Goal: Task Accomplishment & Management: Complete application form

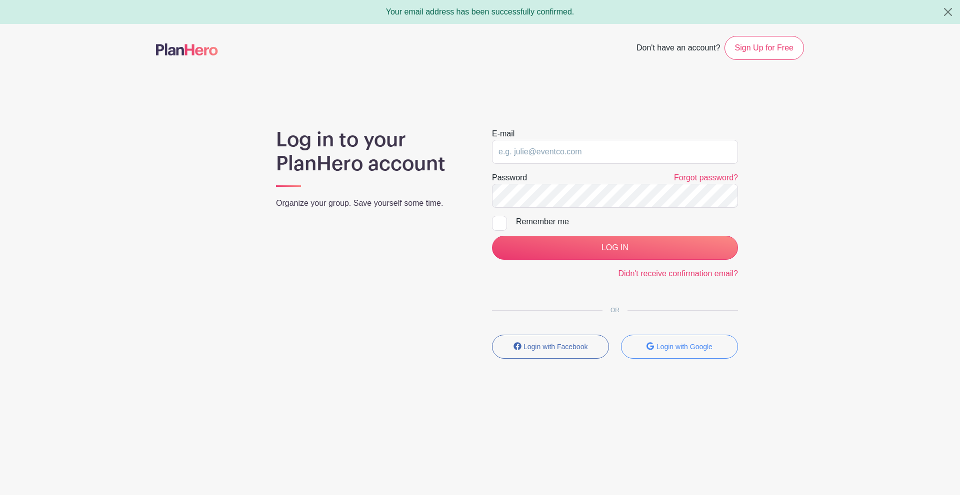
click at [575, 134] on div "E-mail" at bounding box center [615, 146] width 246 height 36
click at [576, 156] on input "email" at bounding box center [615, 152] width 246 height 24
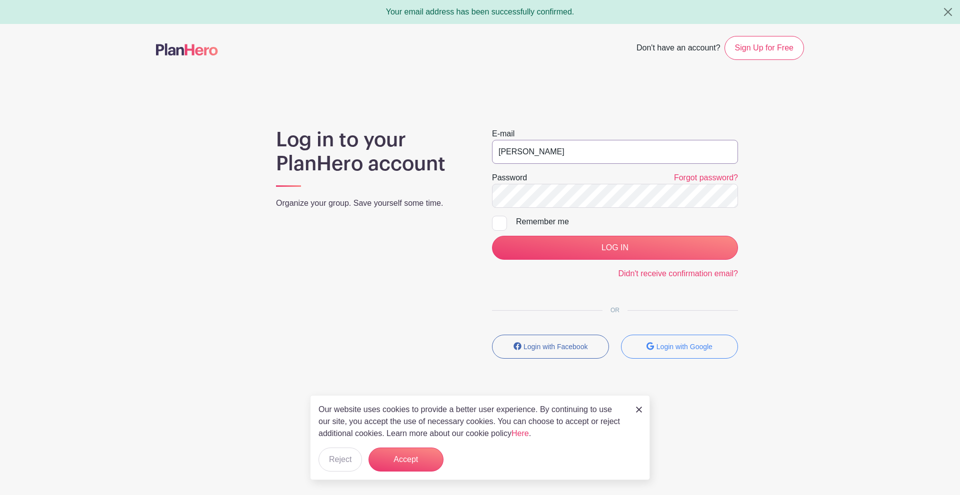
type input "kiernanv95@gmail.com"
click at [553, 223] on div "Remember me" at bounding box center [627, 222] width 222 height 12
click at [498, 222] on input "Remember me" at bounding box center [495, 219] width 6 height 6
checkbox input "true"
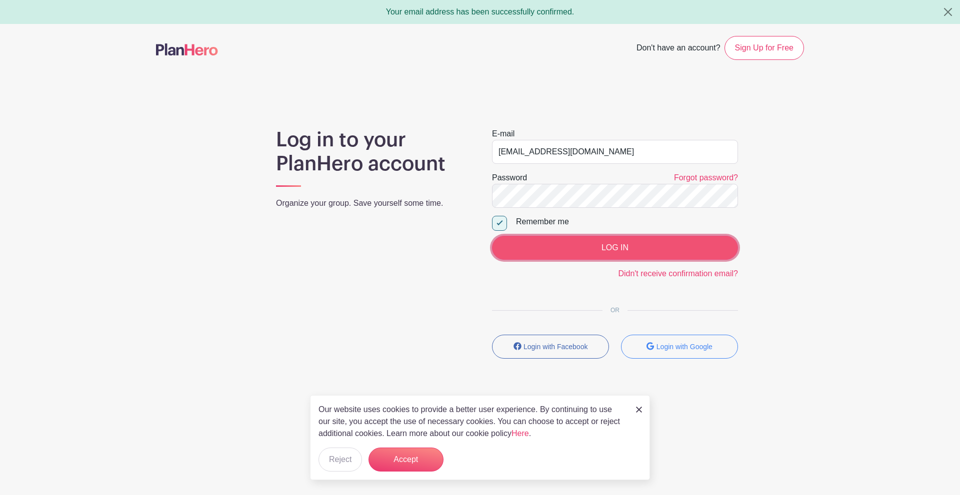
click at [571, 252] on input "LOG IN" at bounding box center [615, 248] width 246 height 24
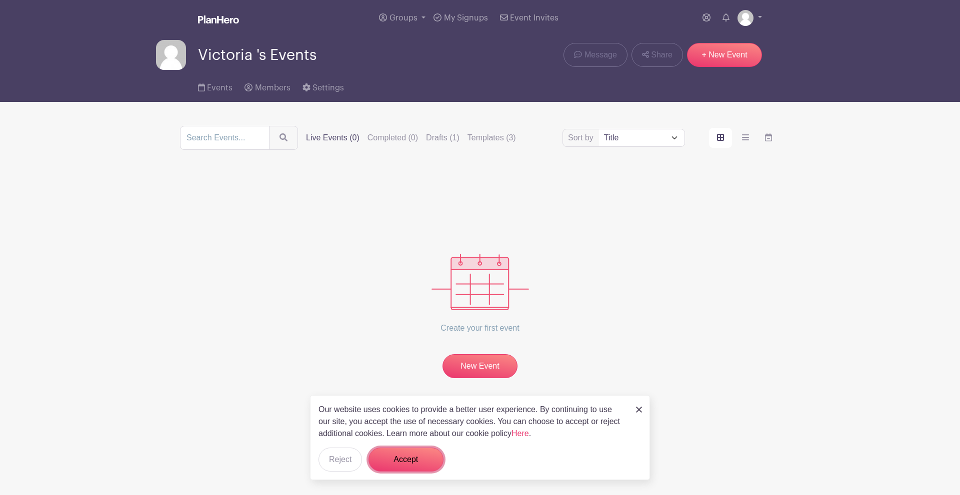
drag, startPoint x: 412, startPoint y: 457, endPoint x: 436, endPoint y: 408, distance: 55.0
click at [412, 458] on button "Accept" at bounding box center [405, 460] width 75 height 24
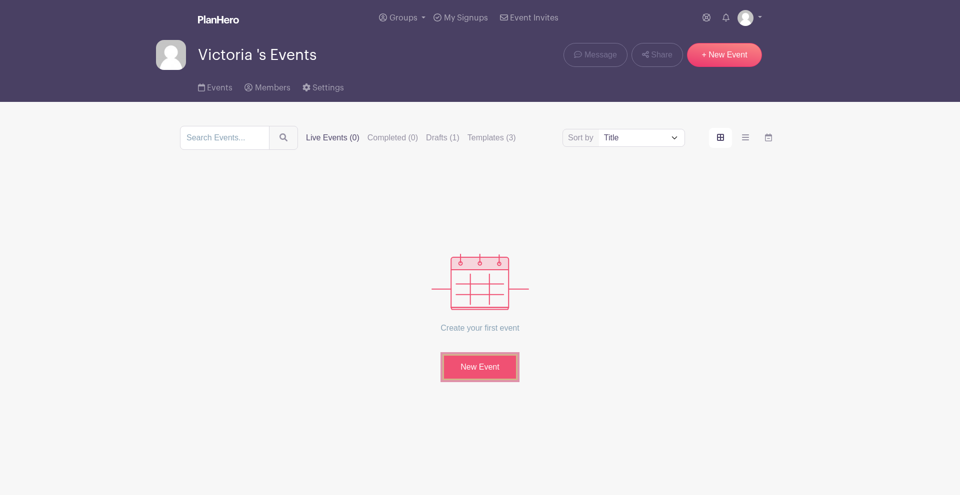
click at [465, 359] on link "New Event" at bounding box center [479, 367] width 75 height 26
click at [439, 141] on label "Drafts (1)" at bounding box center [442, 138] width 33 height 12
click at [0, 0] on input "Drafts (1)" at bounding box center [0, 0] width 0 height 0
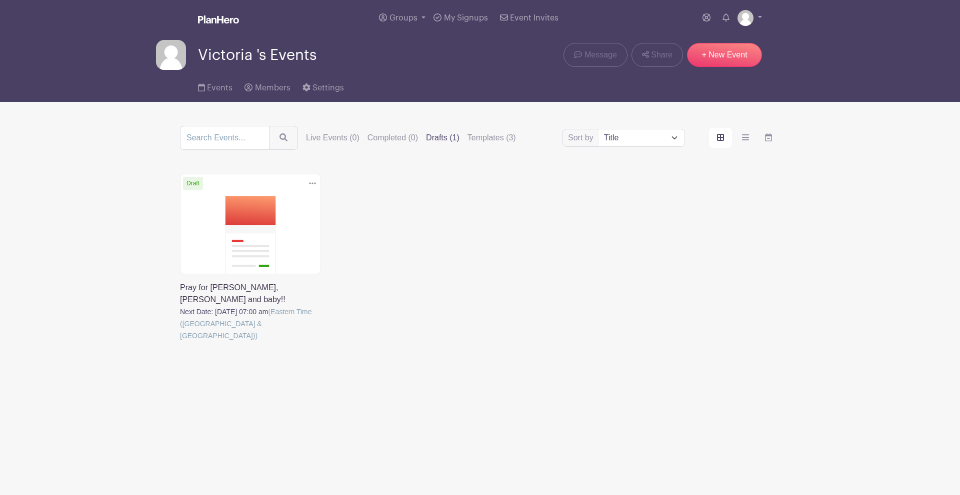
click at [180, 342] on link at bounding box center [180, 342] width 0 height 0
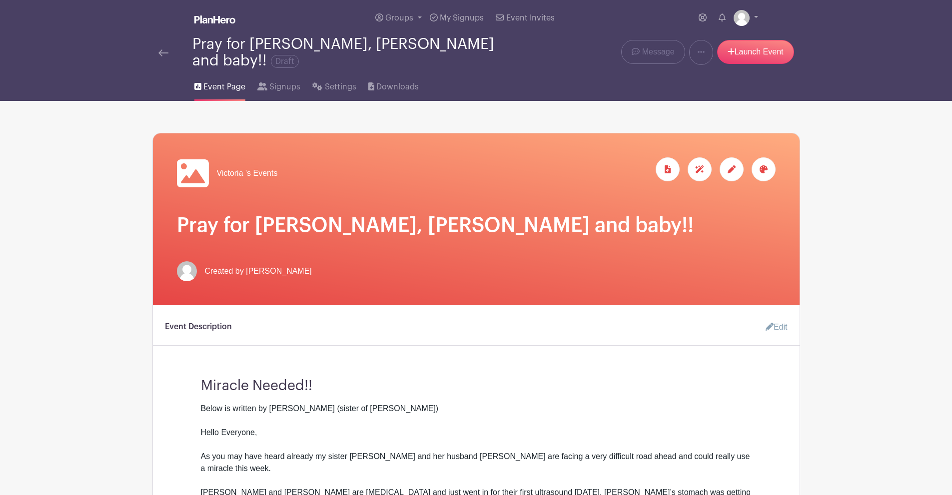
drag, startPoint x: 840, startPoint y: 146, endPoint x: 842, endPoint y: 133, distance: 13.6
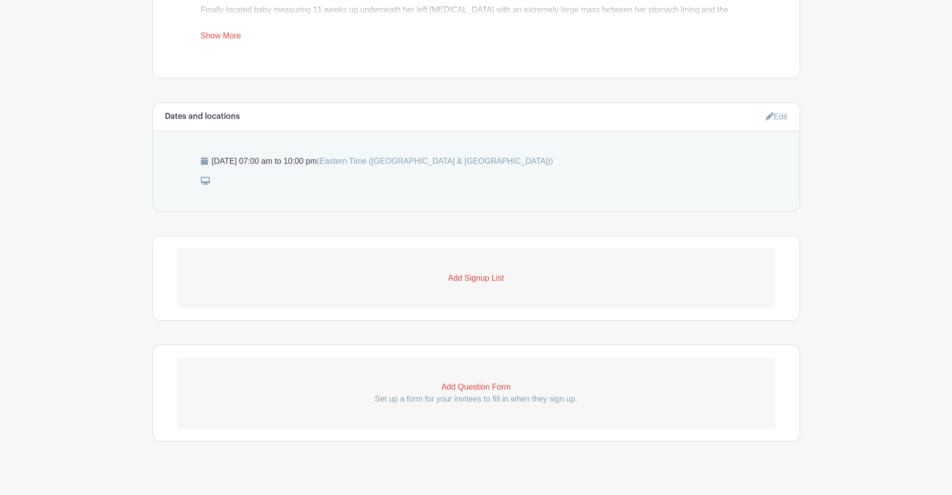
scroll to position [532, 0]
click at [485, 271] on p "Add Signup List" at bounding box center [476, 277] width 599 height 12
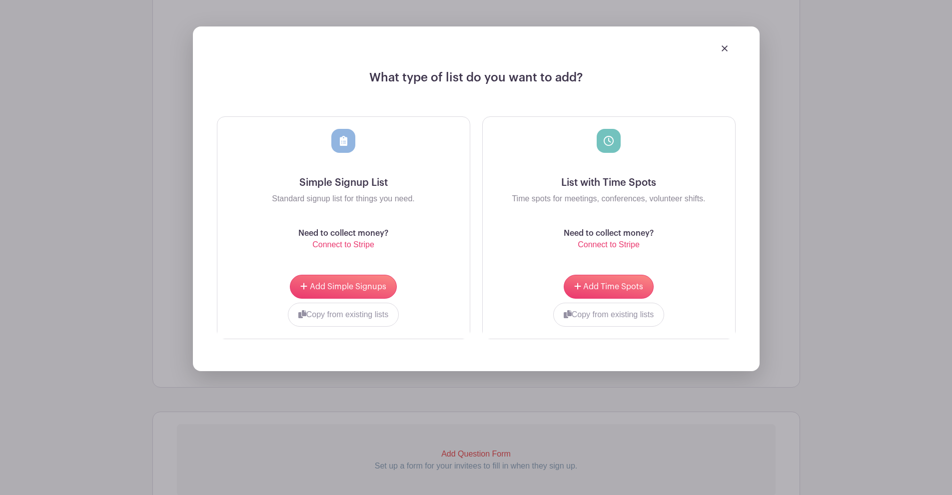
scroll to position [782, 0]
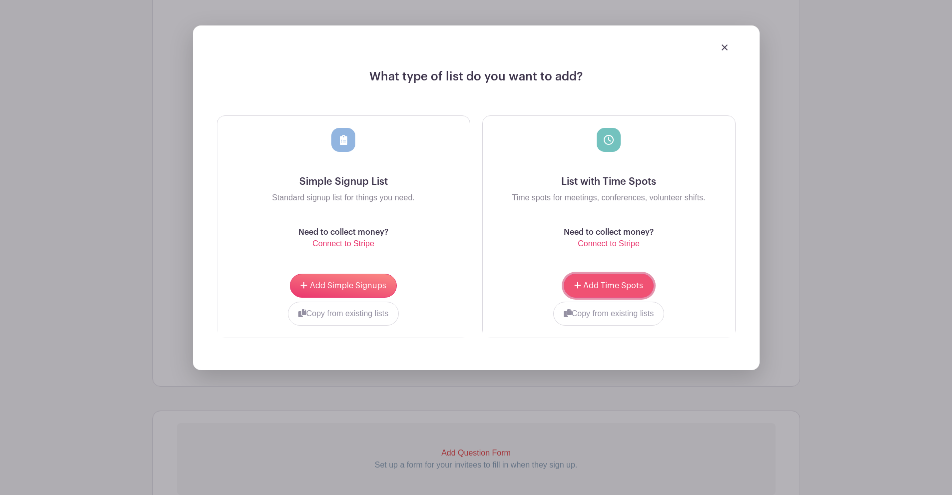
click at [593, 274] on button "Add Time Spots" at bounding box center [609, 286] width 90 height 24
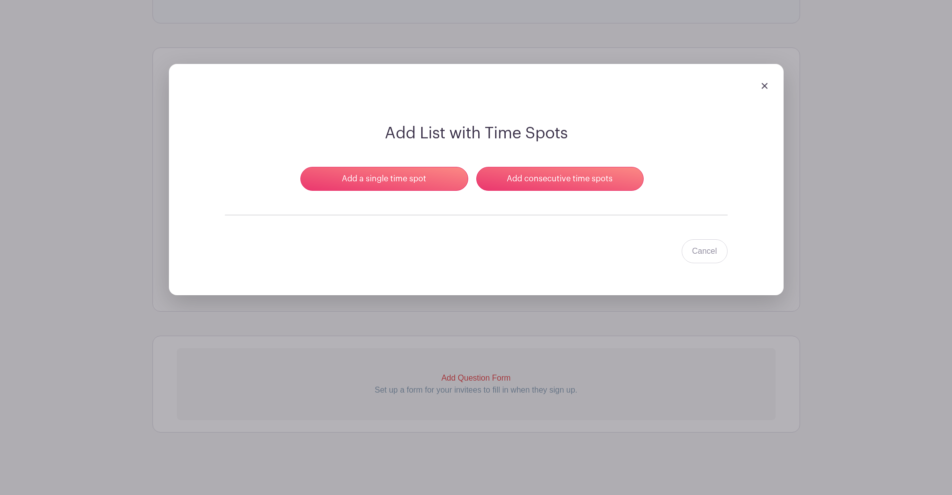
scroll to position [791, 0]
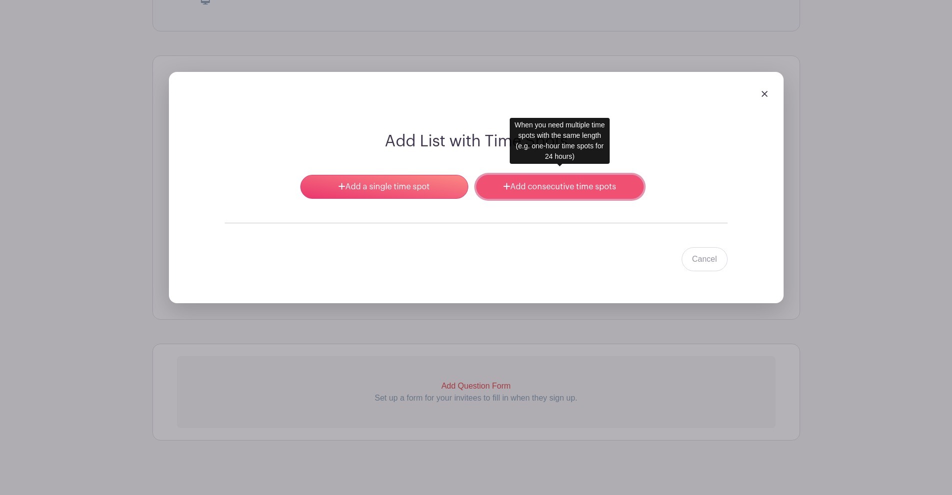
click at [621, 182] on link "Add consecutive time spots" at bounding box center [559, 187] width 167 height 24
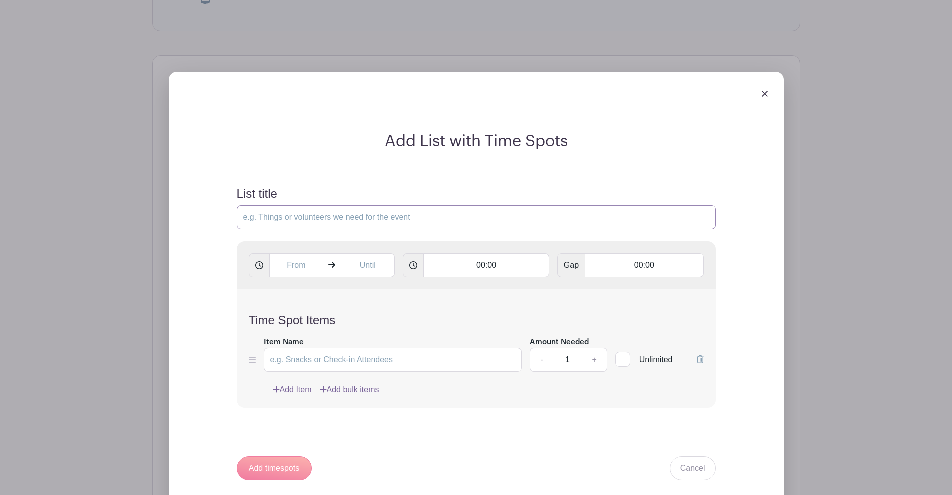
click at [517, 213] on input "List title" at bounding box center [476, 217] width 479 height 24
click at [295, 208] on input "Pray a rosary or novena!" at bounding box center [476, 217] width 479 height 24
click at [268, 210] on input "Pray a rosary or novena!" at bounding box center [476, 217] width 479 height 24
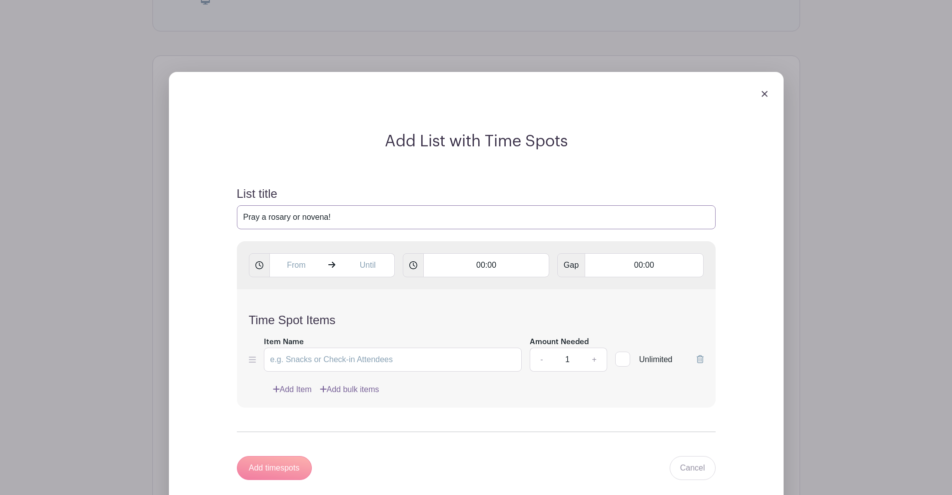
click at [247, 211] on input "Pray a rosary or novena!" at bounding box center [476, 217] width 479 height 24
type input "Sign up to pray a rosary or novena!"
click at [293, 261] on input "text" at bounding box center [296, 265] width 54 height 24
click at [348, 303] on div "17" at bounding box center [352, 301] width 32 height 19
click at [286, 278] on div "00" at bounding box center [287, 280] width 33 height 19
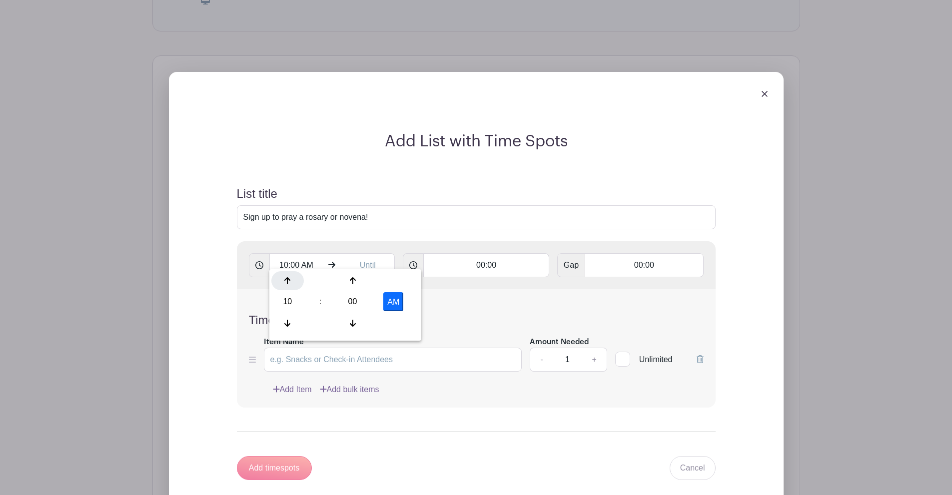
click at [286, 278] on icon at bounding box center [287, 280] width 6 height 7
click at [290, 325] on icon at bounding box center [287, 323] width 6 height 8
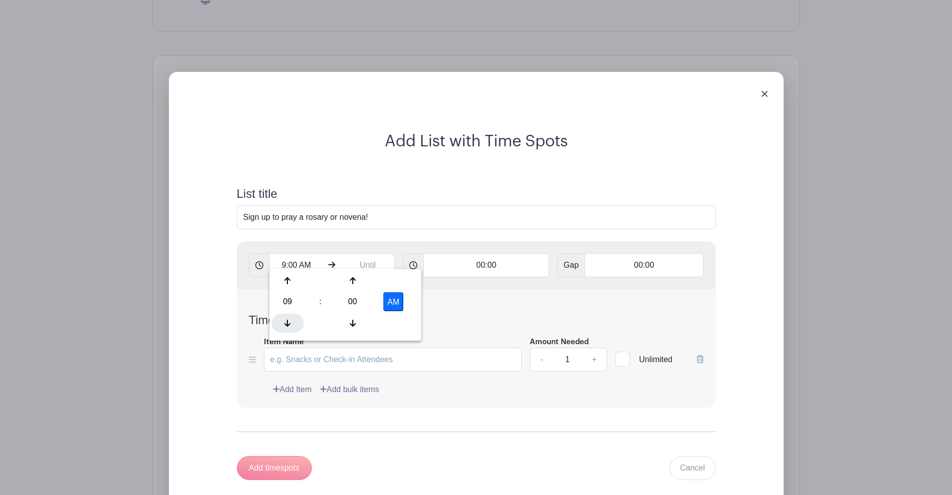
click at [290, 325] on icon at bounding box center [287, 323] width 6 height 8
type input "7:00 AM"
click at [366, 261] on input "text" at bounding box center [368, 265] width 54 height 24
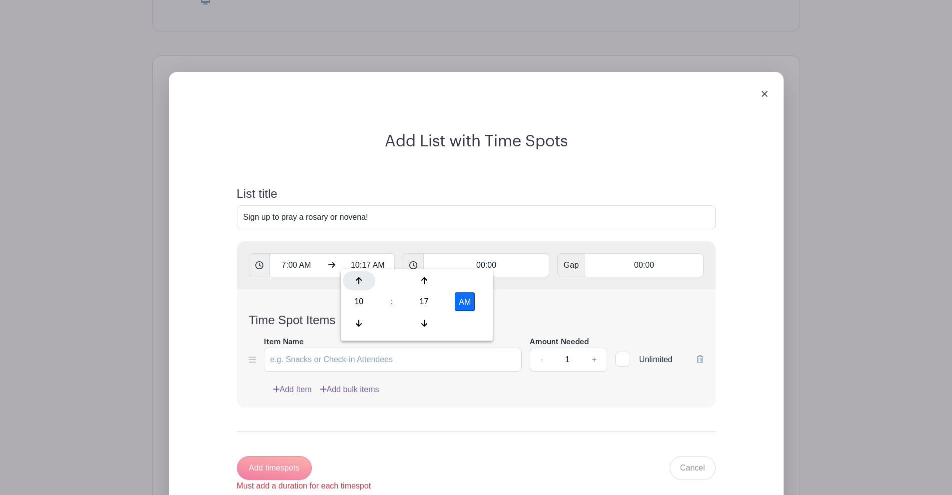
click at [360, 283] on icon at bounding box center [359, 281] width 6 height 8
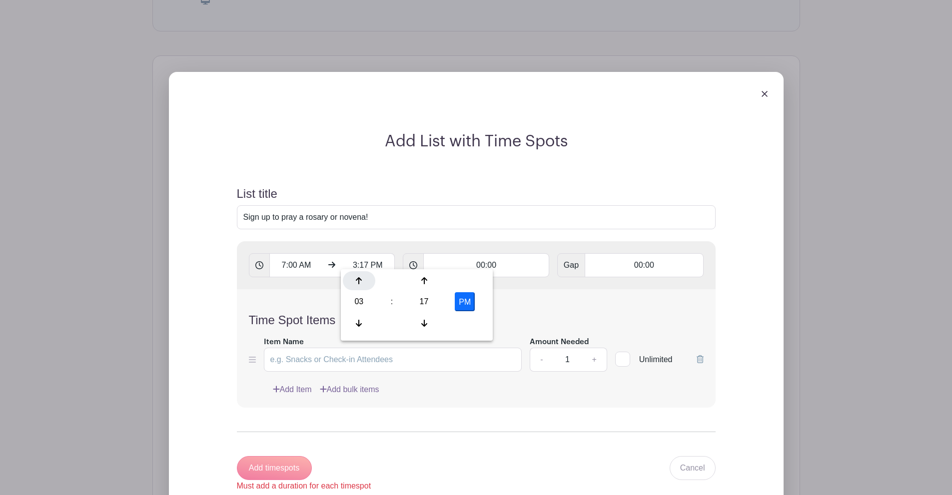
click at [360, 283] on icon at bounding box center [359, 281] width 6 height 8
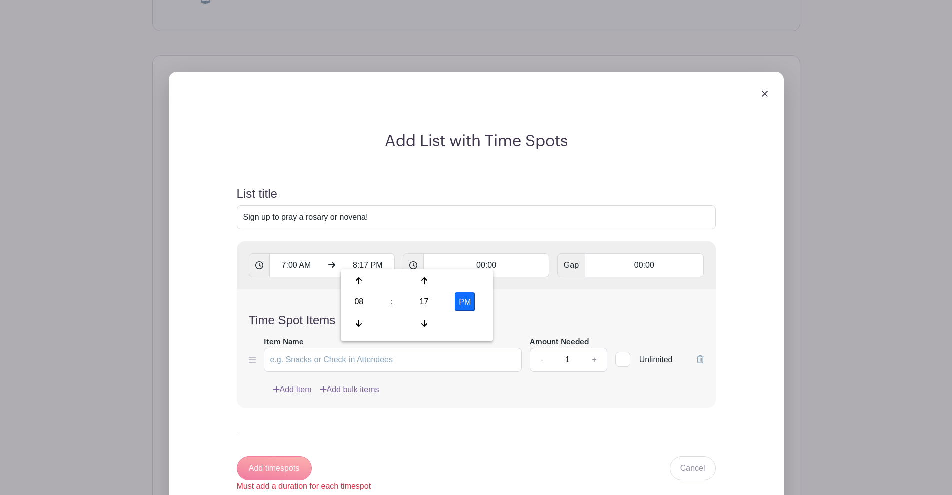
click at [469, 306] on button "PM" at bounding box center [465, 301] width 20 height 19
click at [429, 303] on div "17" at bounding box center [424, 301] width 32 height 19
click at [366, 285] on div "00" at bounding box center [359, 280] width 33 height 19
type input "8:00 AM"
click at [496, 257] on input "00:00" at bounding box center [486, 265] width 126 height 24
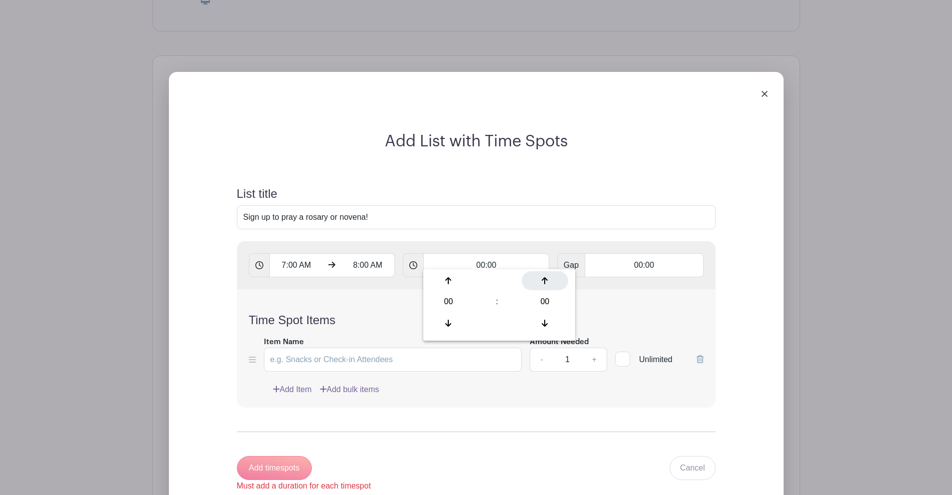
click at [549, 280] on div at bounding box center [545, 280] width 46 height 19
type input "00:01"
type input "Add 60 timespots"
click at [549, 280] on div at bounding box center [545, 280] width 46 height 19
type input "00:02"
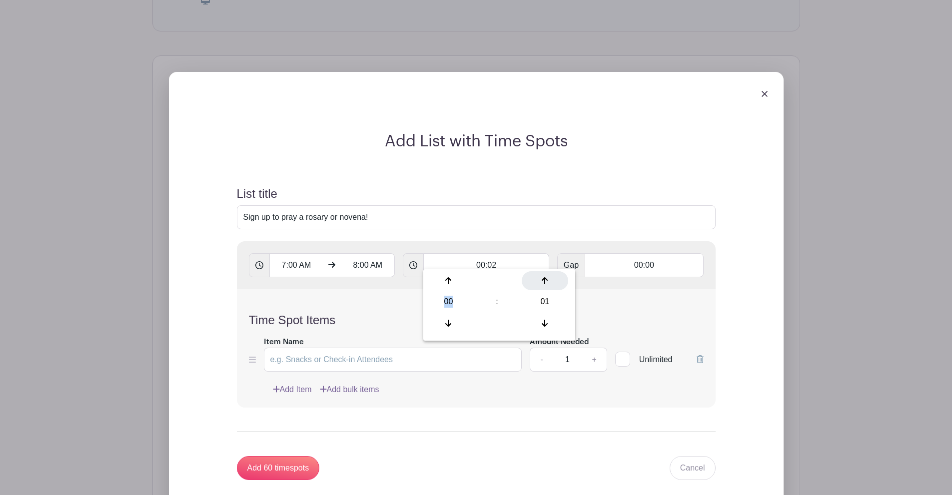
type input "Add 30 timespots"
click at [549, 280] on div at bounding box center [545, 280] width 46 height 19
type input "00:03"
type input "Add 20 timespots"
click at [549, 280] on div at bounding box center [545, 280] width 46 height 19
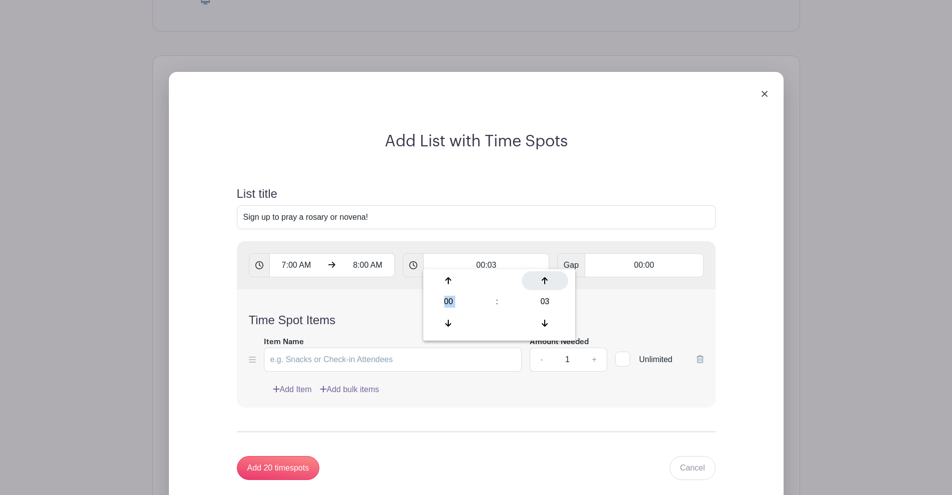
type input "00:04"
type input "Add 15 timespots"
click at [544, 301] on div "04" at bounding box center [545, 301] width 46 height 19
click at [554, 284] on div "15" at bounding box center [552, 280] width 33 height 19
type input "00:15"
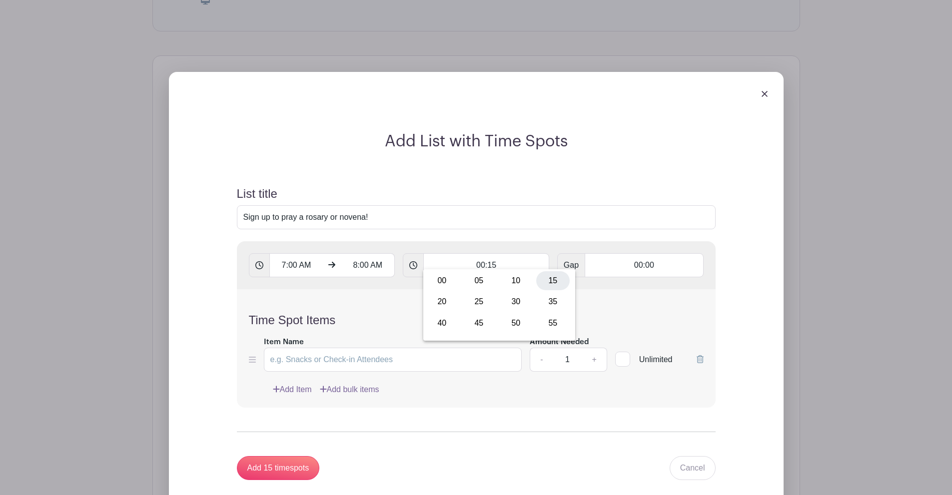
type input "Add 4 timespots"
click at [670, 176] on form "List title Sign up to pray a rosary or novena! 7:00 AM 8:00 AM 00:15 Gap 00:00 …" at bounding box center [476, 333] width 503 height 317
click at [370, 348] on input "Item Name" at bounding box center [393, 360] width 258 height 24
click at [624, 352] on div at bounding box center [622, 359] width 15 height 15
click at [622, 354] on input "Unlimited" at bounding box center [618, 357] width 6 height 6
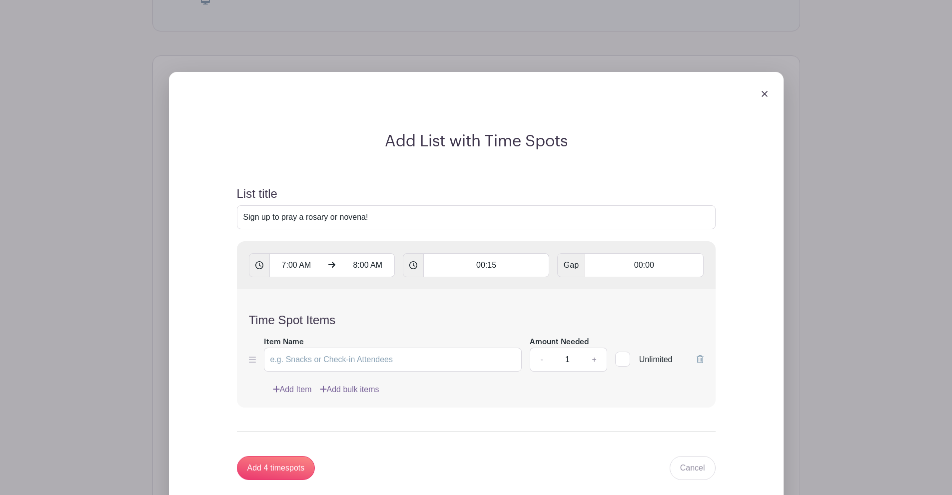
checkbox input "true"
click at [392, 357] on input "Item Name" at bounding box center [393, 360] width 258 height 24
type input "P"
type input "Prayer"
click at [395, 336] on div "Item Name Prayer" at bounding box center [393, 354] width 258 height 36
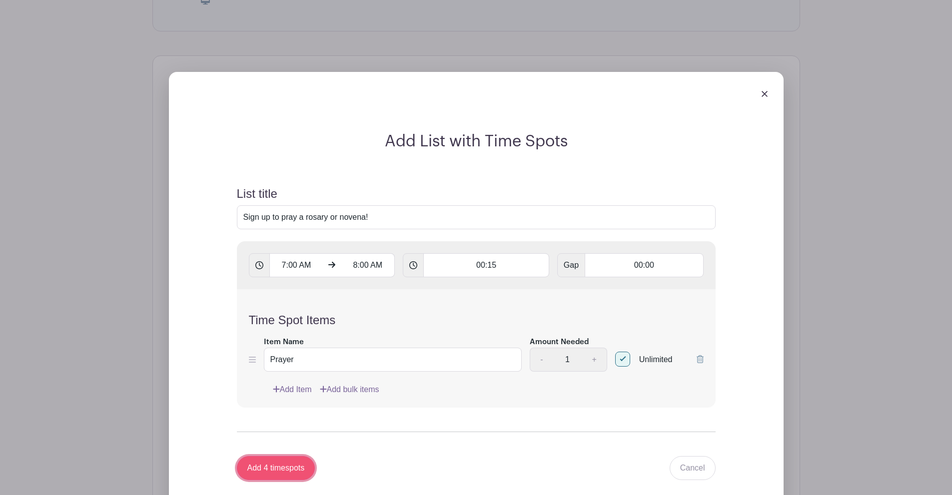
click at [277, 466] on input "Add 4 timespots" at bounding box center [276, 468] width 78 height 24
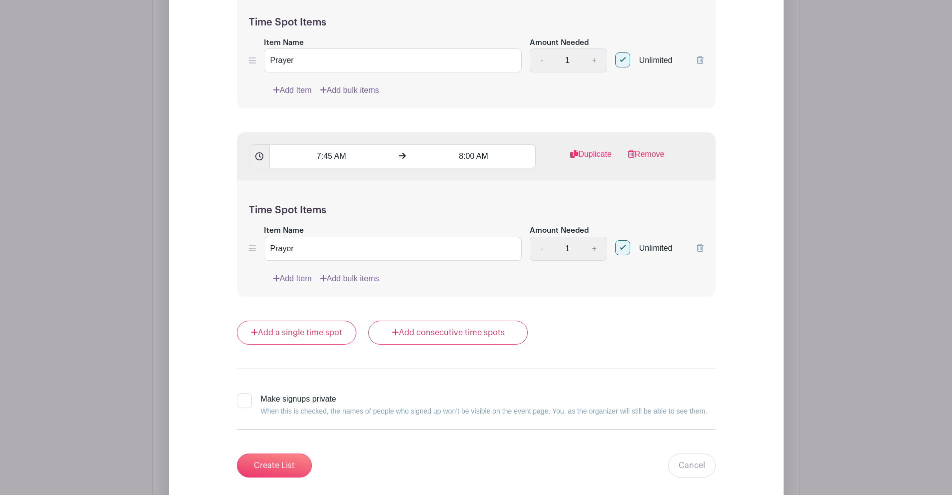
scroll to position [1491, 0]
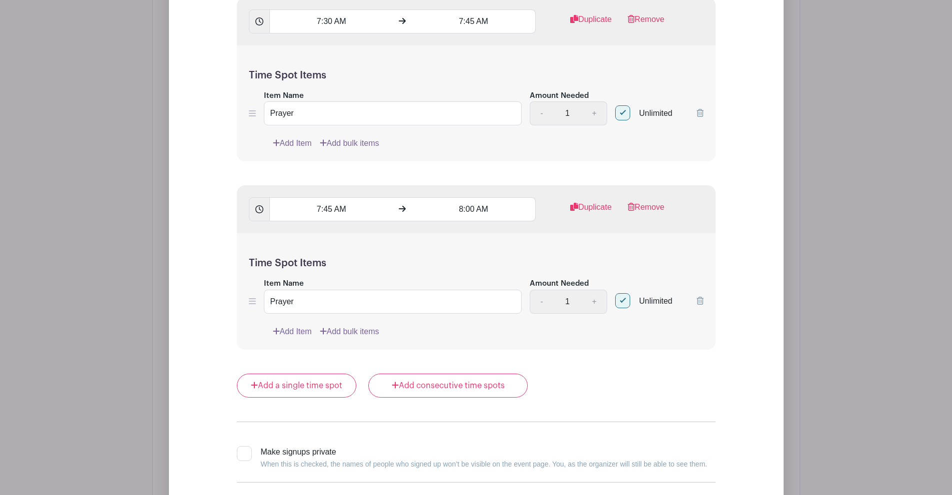
scroll to position [1441, 0]
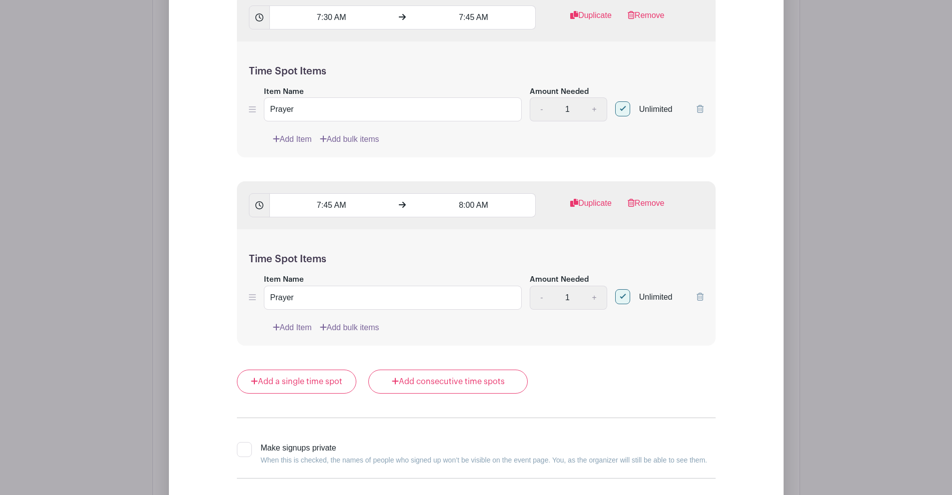
click at [622, 289] on div at bounding box center [622, 296] width 15 height 15
click at [622, 291] on input "Unlimited" at bounding box center [618, 294] width 6 height 6
click at [622, 289] on div at bounding box center [622, 296] width 15 height 15
click at [622, 291] on input "Unlimited" at bounding box center [618, 294] width 6 height 6
checkbox input "true"
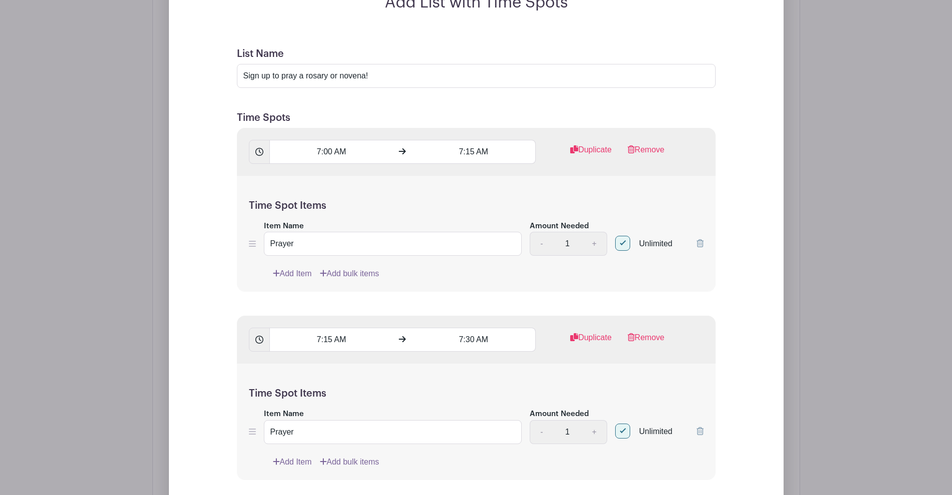
scroll to position [891, 0]
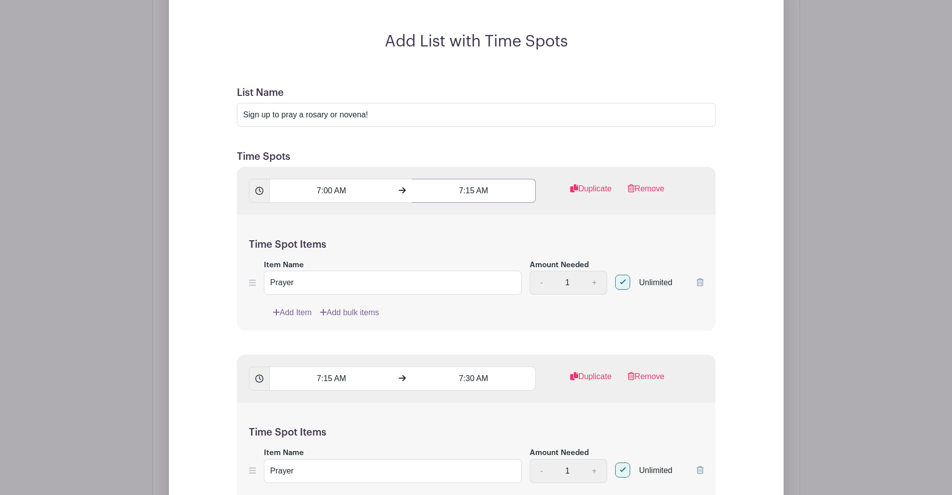
click at [452, 179] on input "7:15 AM" at bounding box center [474, 191] width 124 height 24
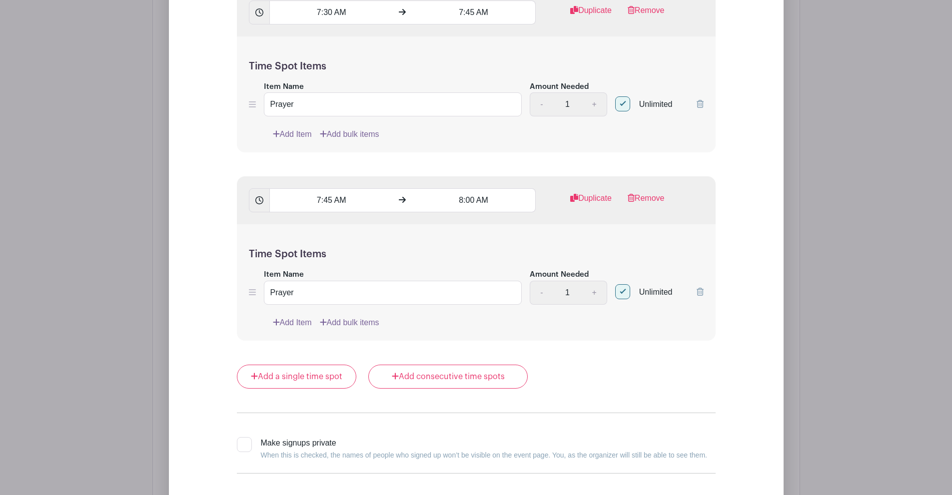
scroll to position [1591, 0]
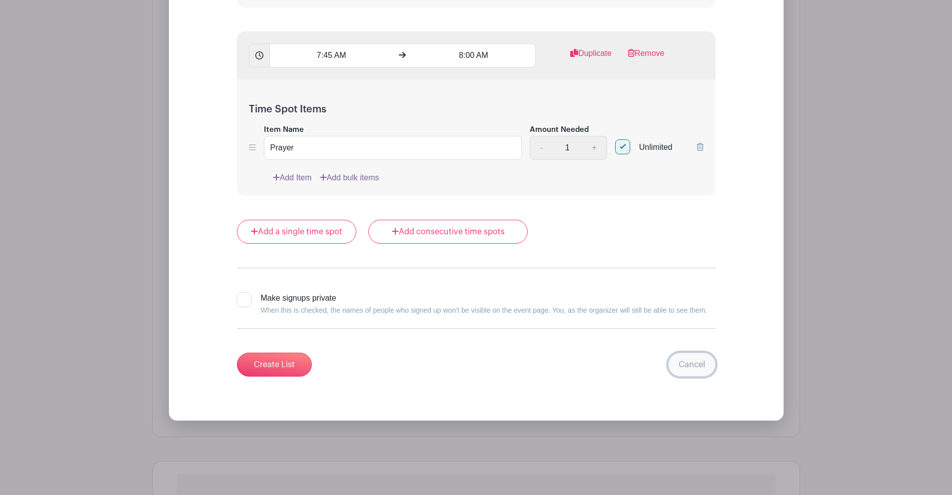
click at [693, 353] on link "Cancel" at bounding box center [691, 365] width 47 height 24
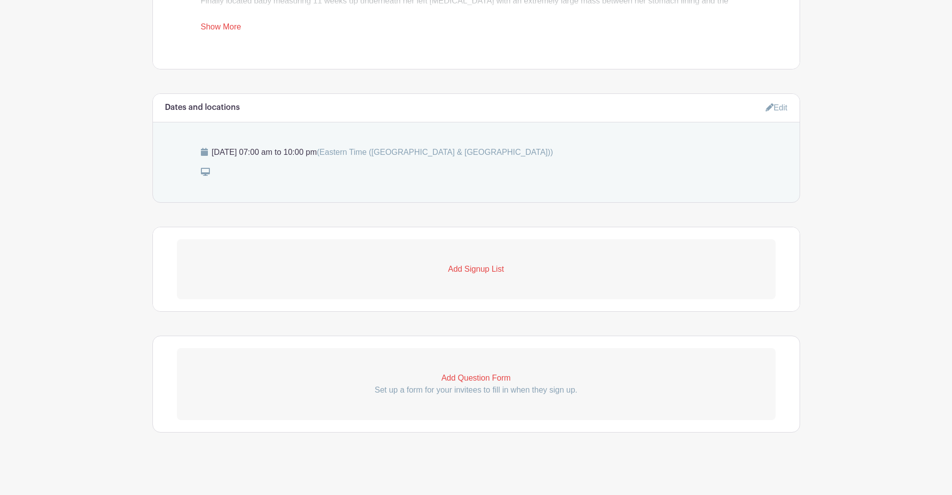
scroll to position [494, 0]
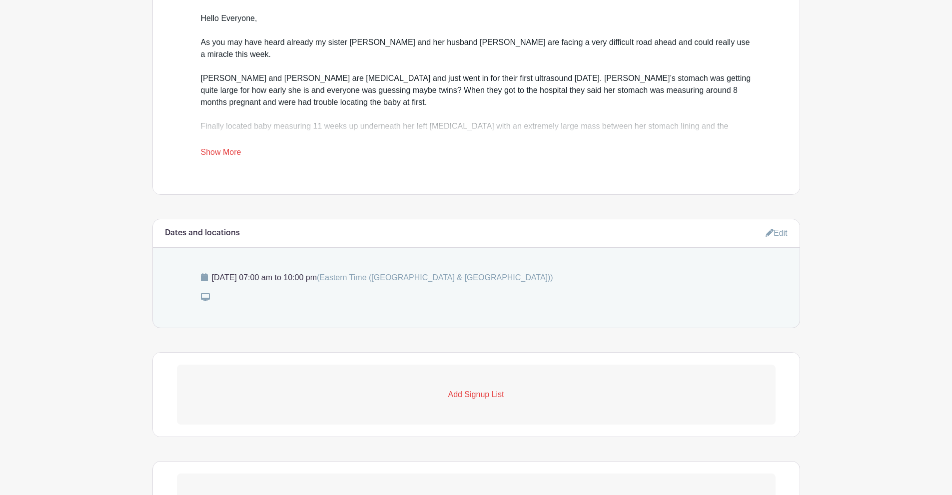
click at [493, 391] on p "Add Signup List" at bounding box center [476, 395] width 599 height 12
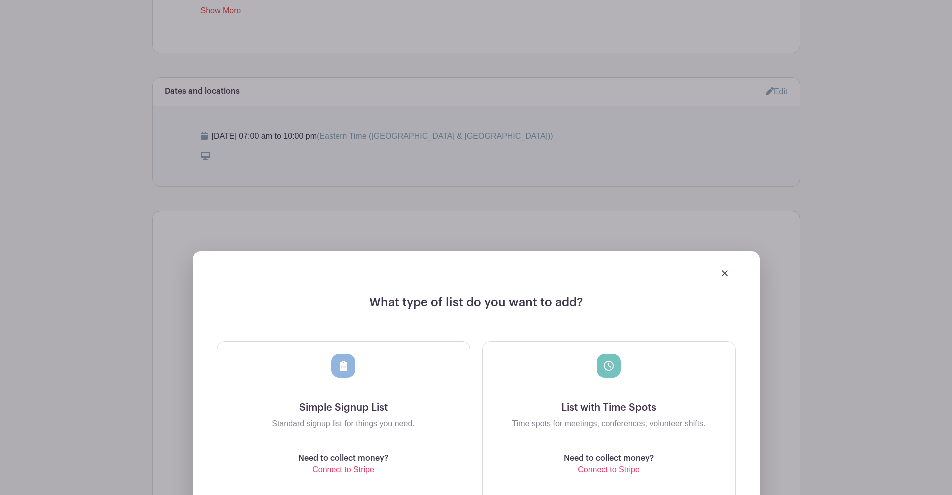
scroll to position [794, 0]
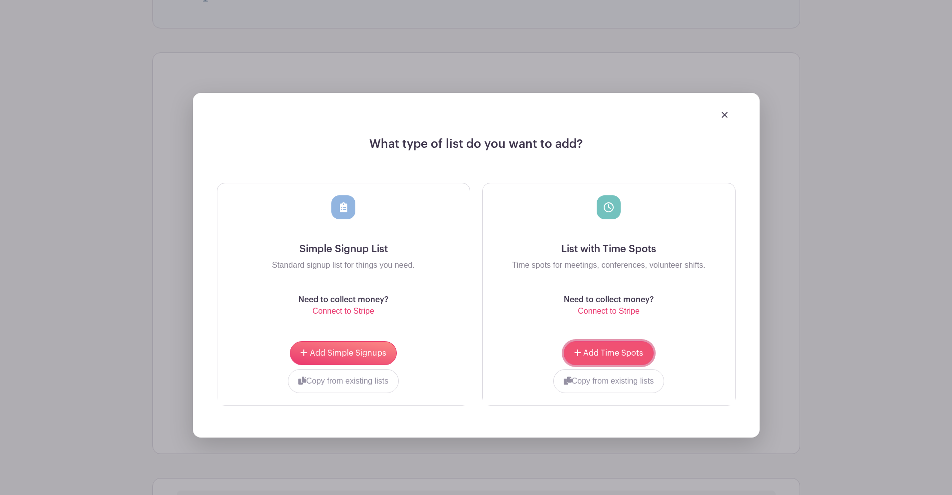
click at [634, 351] on button "Add Time Spots" at bounding box center [609, 353] width 90 height 24
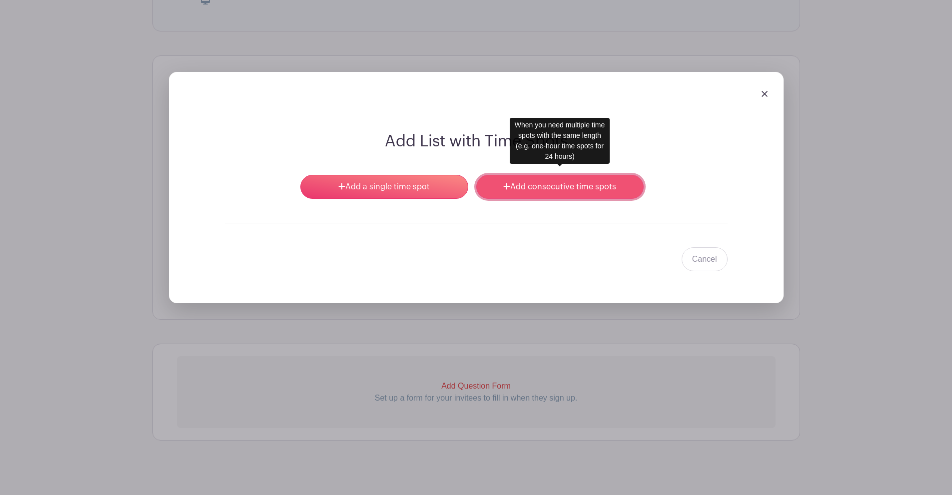
click at [566, 182] on link "Add consecutive time spots" at bounding box center [559, 187] width 167 height 24
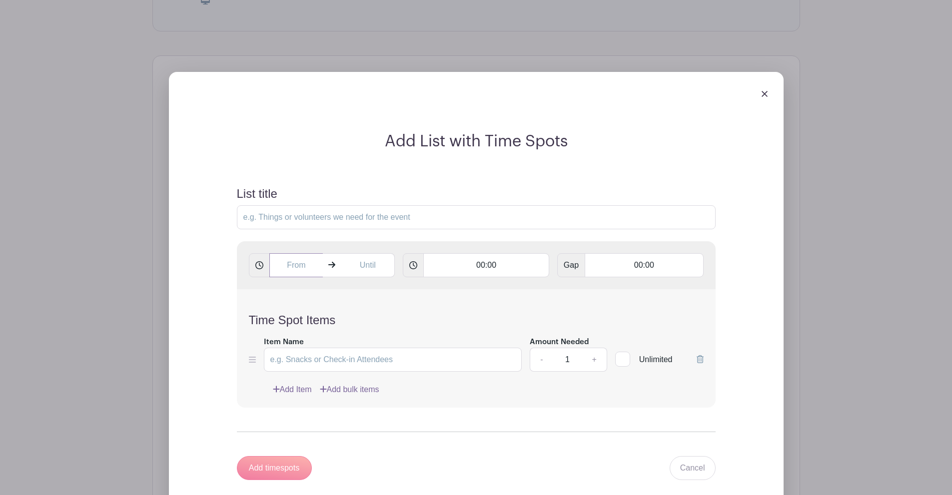
click at [292, 257] on input "text" at bounding box center [296, 265] width 54 height 24
click at [288, 299] on div "10" at bounding box center [287, 301] width 32 height 19
click at [404, 299] on div "07" at bounding box center [398, 301] width 33 height 19
click at [353, 304] on div "18" at bounding box center [352, 301] width 32 height 19
click at [288, 282] on div "00" at bounding box center [287, 280] width 33 height 19
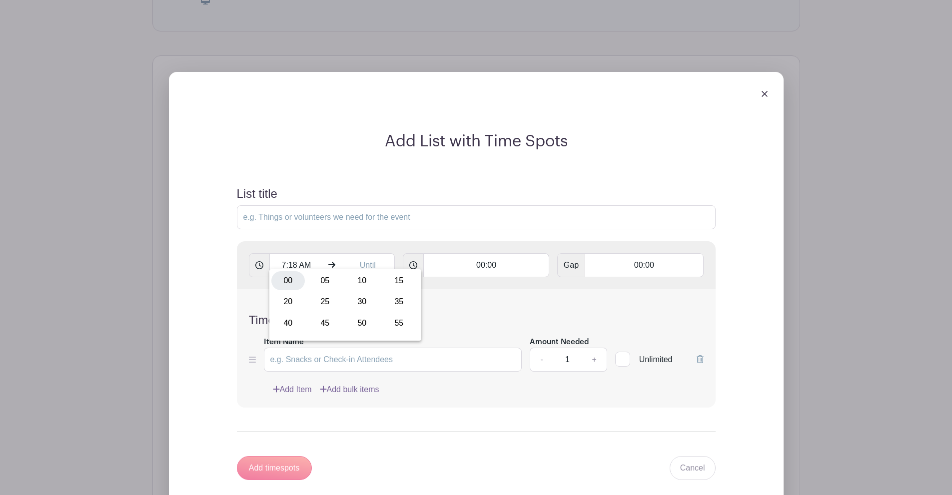
type input "7:00 AM"
click at [366, 259] on input "text" at bounding box center [368, 265] width 54 height 24
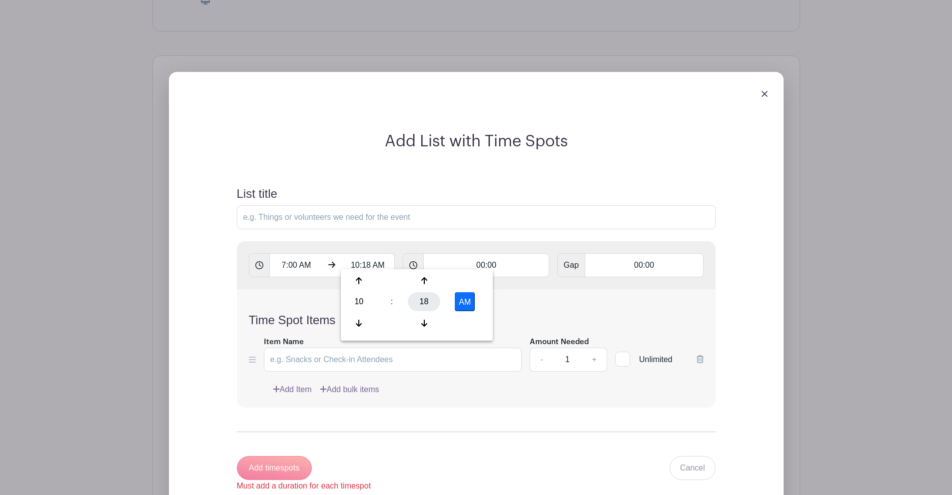
click at [427, 304] on div "18" at bounding box center [424, 301] width 32 height 19
click at [357, 278] on div "00" at bounding box center [359, 280] width 33 height 19
click at [468, 301] on button "AM" at bounding box center [465, 301] width 20 height 19
type input "10:00 PM"
click at [400, 227] on form "List title 7:00 AM 10:00 PM 00:00 Gap 00:00 Time Spot Items Item Name Amount Ne…" at bounding box center [476, 339] width 503 height 329
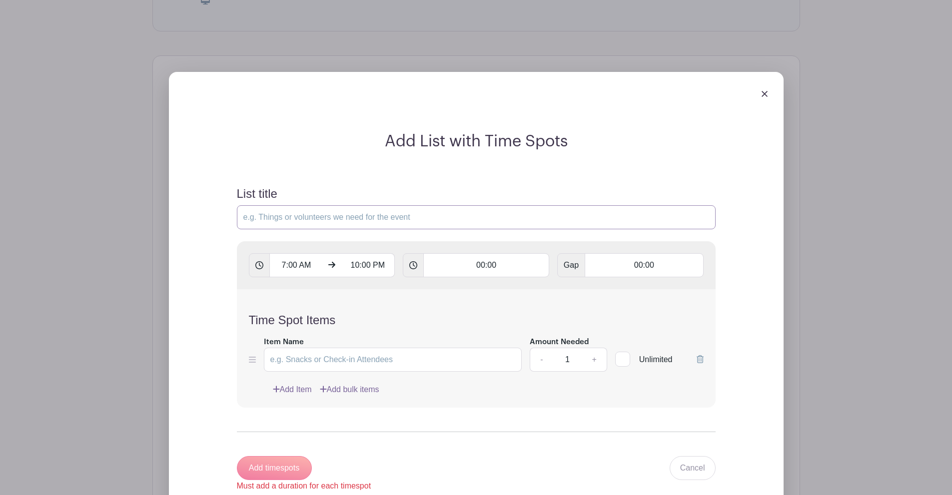
click at [384, 205] on input "List title" at bounding box center [476, 217] width 479 height 24
type input "Sign up to pray a rosary or novena!"
click at [658, 257] on input "00:00" at bounding box center [644, 265] width 118 height 24
click at [683, 241] on div "7:00 AM 10:00 PM 00:00 Gap 00:00" at bounding box center [476, 265] width 479 height 48
click at [518, 262] on input "00:00" at bounding box center [486, 265] width 126 height 24
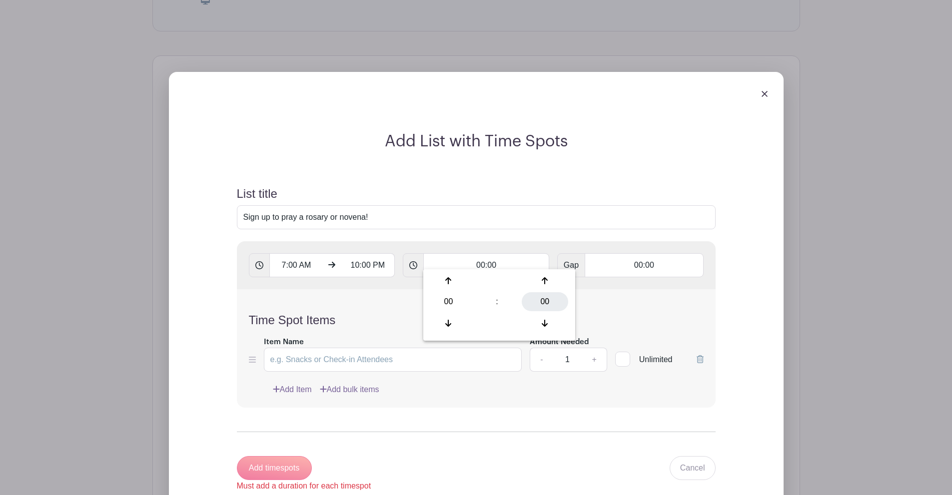
click at [543, 301] on div "00" at bounding box center [545, 301] width 46 height 19
click at [550, 275] on div "15" at bounding box center [552, 280] width 33 height 19
type input "00:15"
type input "Add 60 timespots"
click at [485, 241] on div "7:00 AM 10:00 PM 00:15 Gap 00:00" at bounding box center [476, 265] width 479 height 48
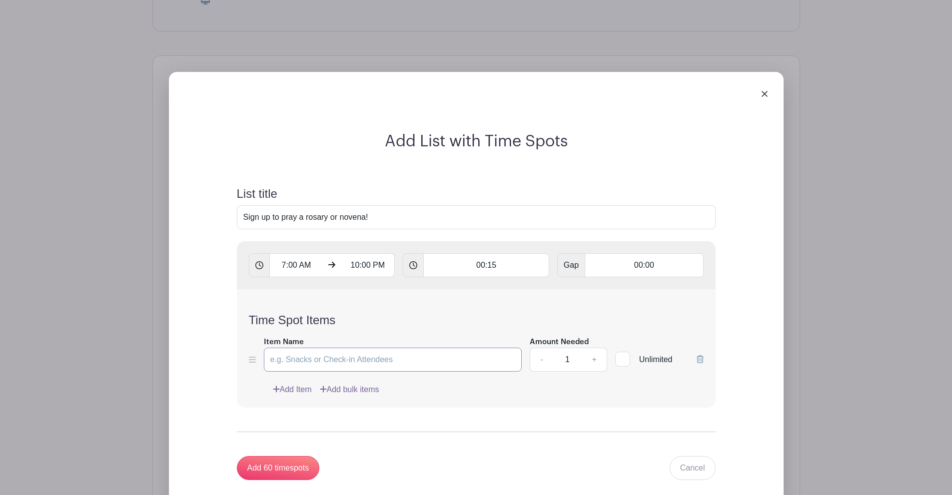
click at [315, 359] on input "Item Name" at bounding box center [393, 360] width 258 height 24
type input "Prayer"
click at [367, 320] on div "Time Spot Items Item Name Prayer Amount Needed - 1 + Unlimited Add Item Add bul…" at bounding box center [476, 348] width 479 height 118
click at [625, 353] on div at bounding box center [622, 359] width 15 height 15
click at [622, 354] on input "Unlimited" at bounding box center [618, 357] width 6 height 6
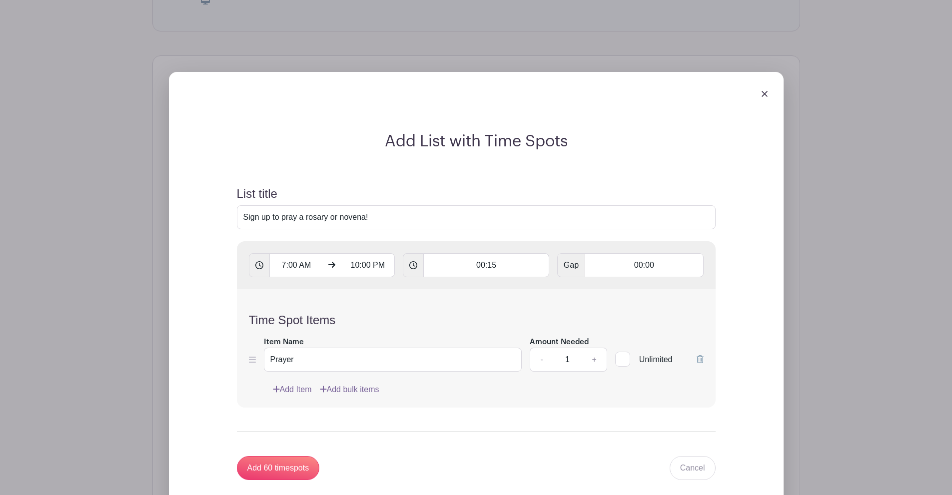
checkbox input "true"
click at [302, 456] on input "Add 60 timespots" at bounding box center [278, 468] width 83 height 24
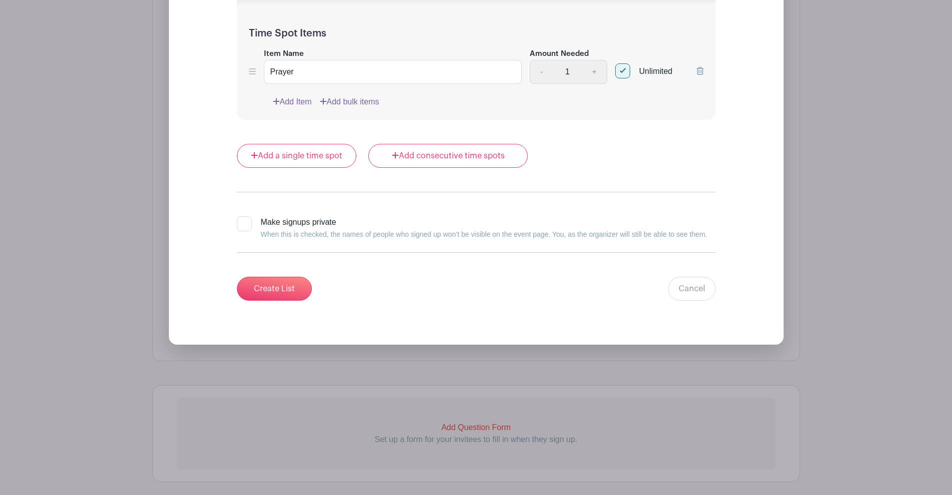
scroll to position [12245, 0]
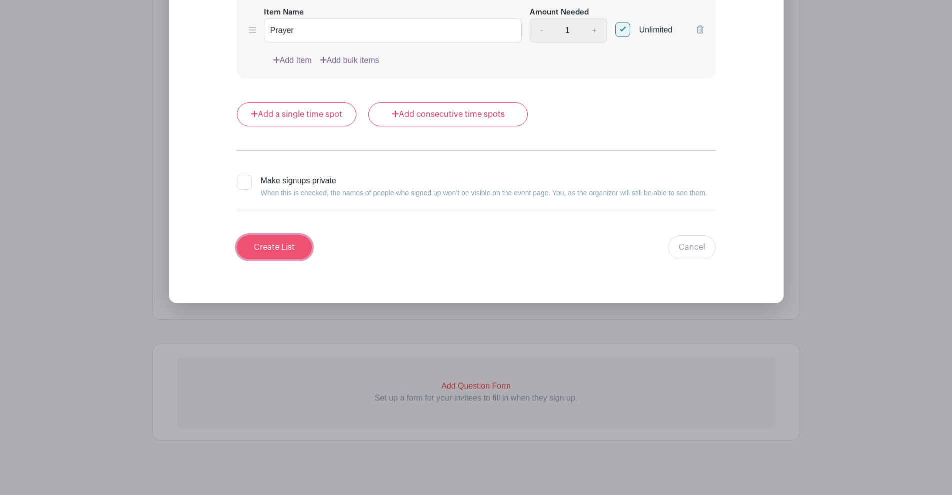
click at [280, 236] on input "Create List" at bounding box center [274, 247] width 75 height 24
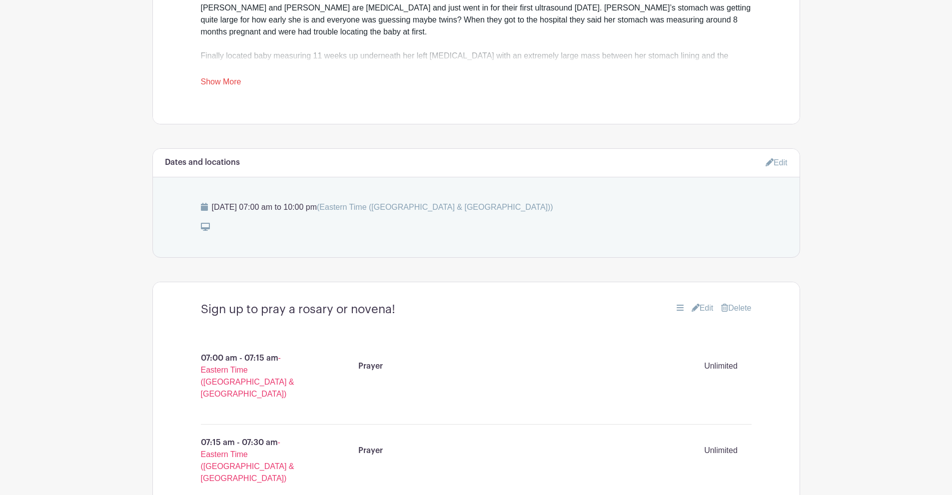
scroll to position [536, 0]
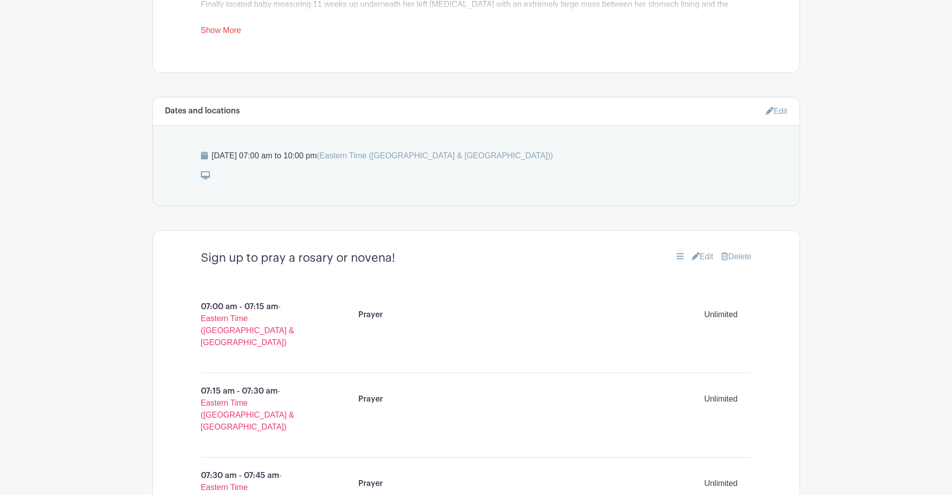
drag, startPoint x: 917, startPoint y: 138, endPoint x: 911, endPoint y: 128, distance: 11.7
drag, startPoint x: 911, startPoint y: 128, endPoint x: 907, endPoint y: 94, distance: 34.2
click at [692, 252] on icon at bounding box center [696, 256] width 8 height 8
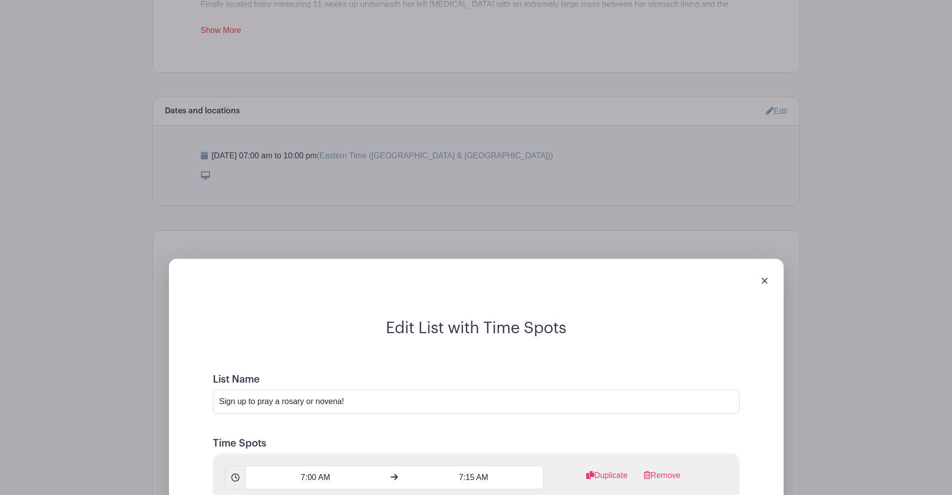
click at [769, 269] on div at bounding box center [476, 281] width 599 height 28
click at [765, 278] on img at bounding box center [765, 281] width 6 height 6
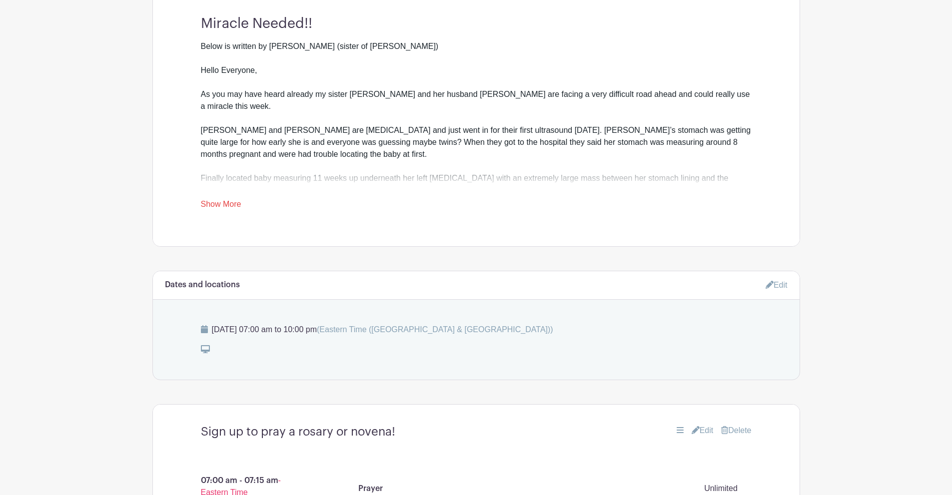
scroll to position [186, 0]
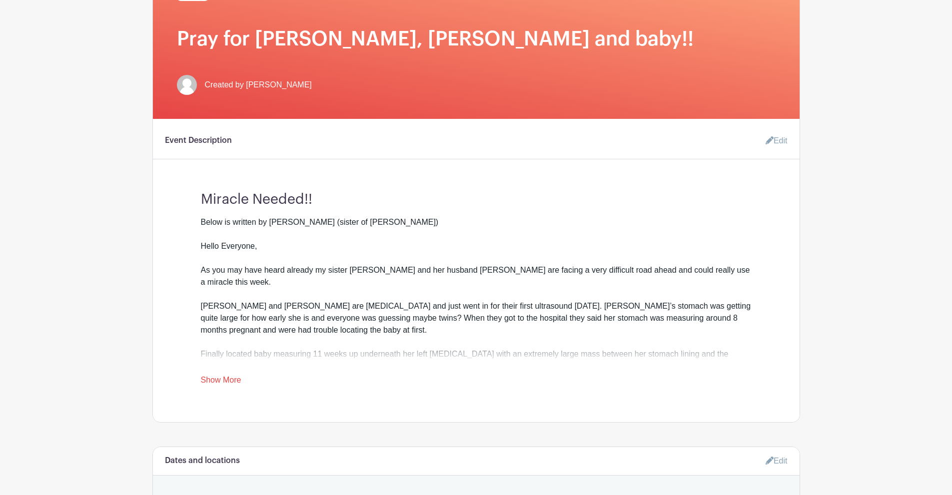
click at [775, 131] on link "Edit" at bounding box center [773, 141] width 30 height 20
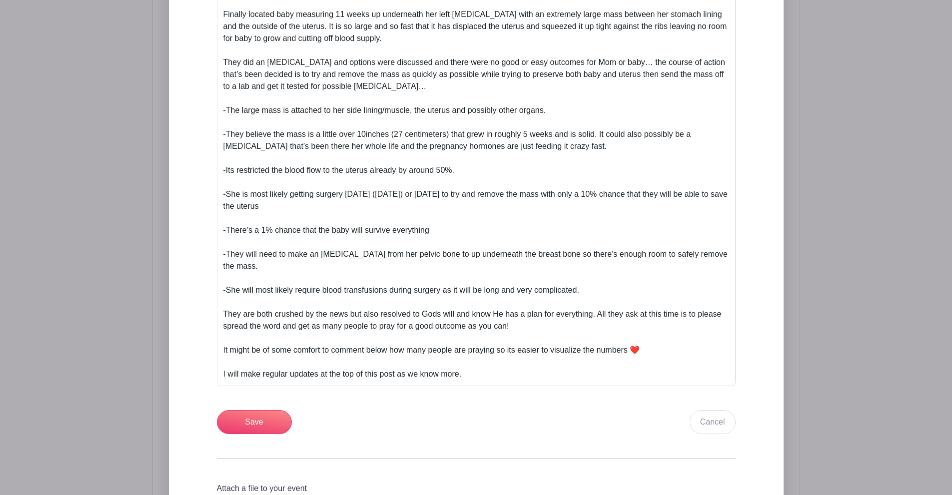
scroll to position [436, 0]
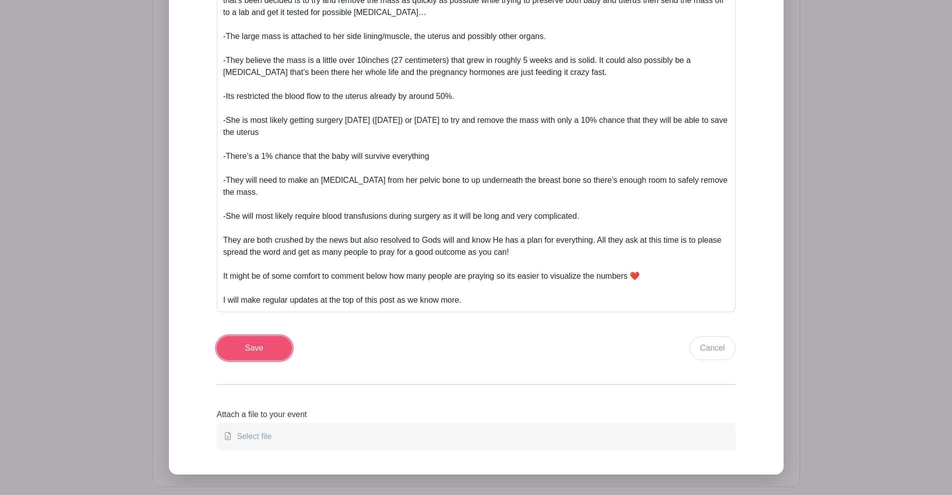
click at [260, 336] on input "Save" at bounding box center [254, 348] width 75 height 24
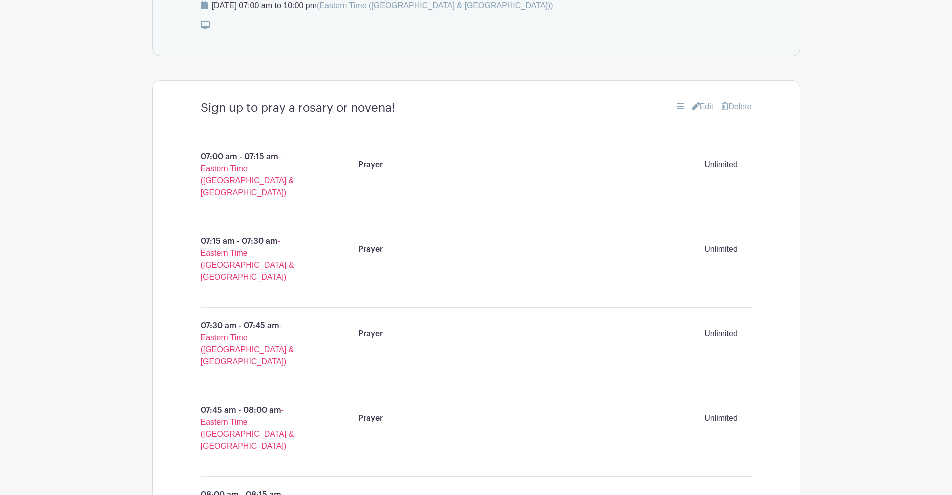
scroll to position [466, 0]
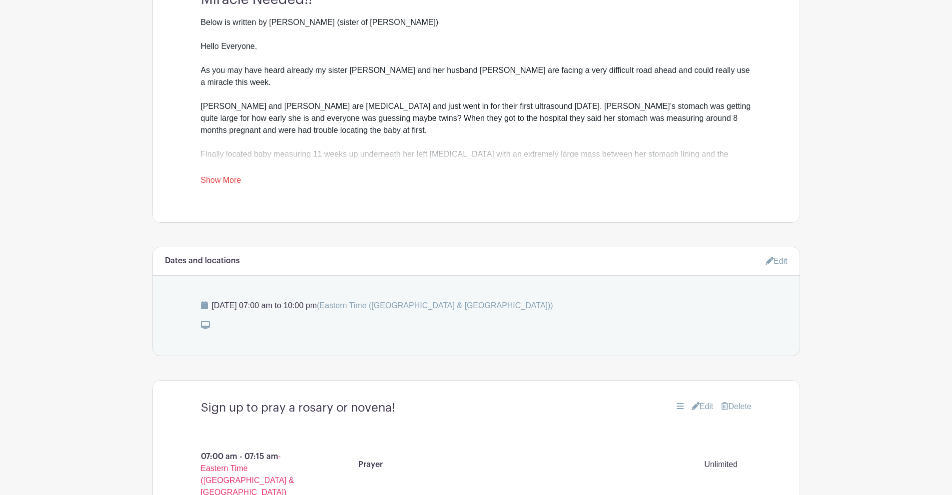
click at [557, 301] on p "[DATE] 07:00 am to 10:00 pm (Eastern Time ([GEOGRAPHIC_DATA] & [GEOGRAPHIC_DATA…" at bounding box center [476, 306] width 551 height 12
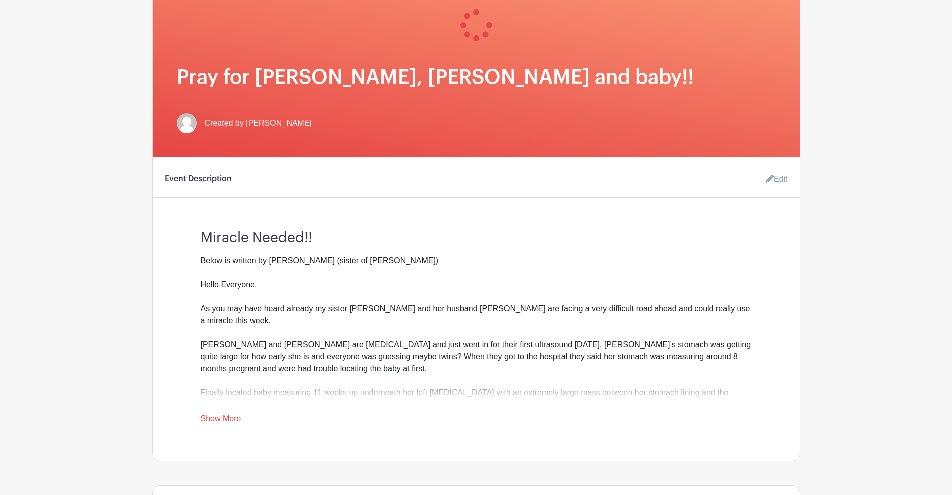
scroll to position [285, 0]
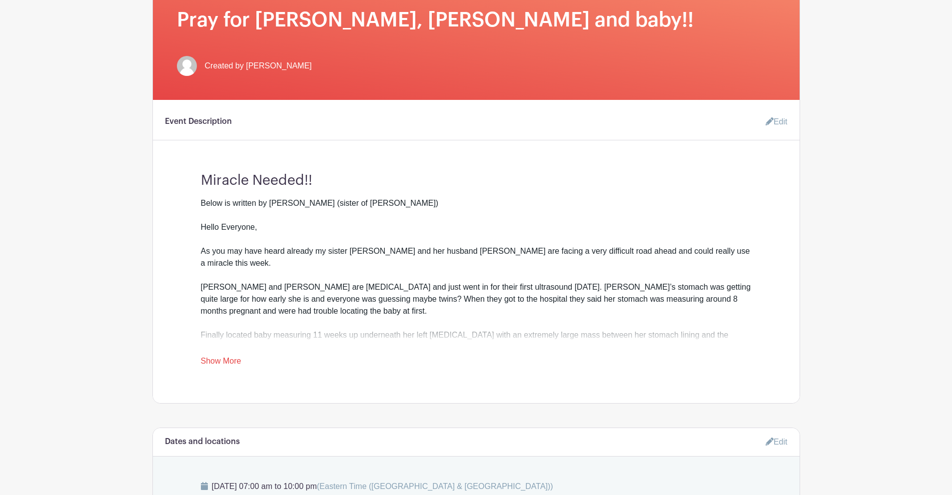
click at [228, 357] on link "Show More" at bounding box center [221, 363] width 40 height 12
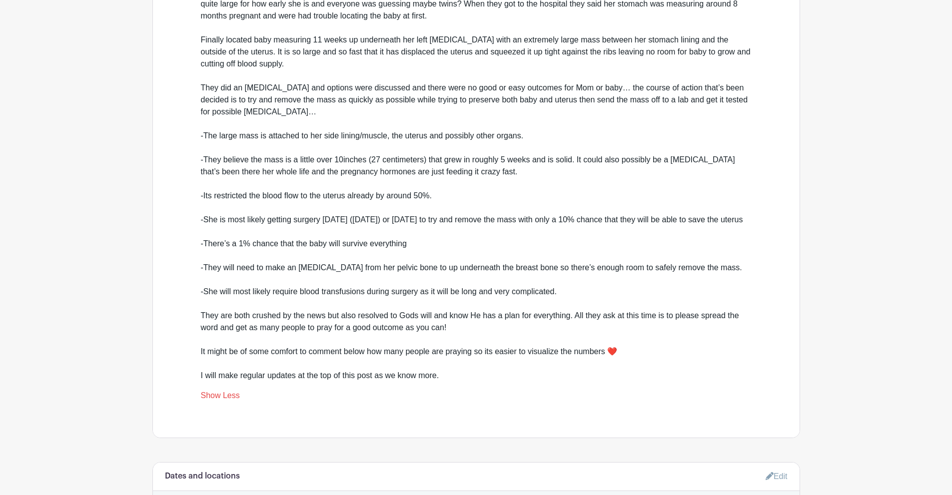
scroll to position [585, 0]
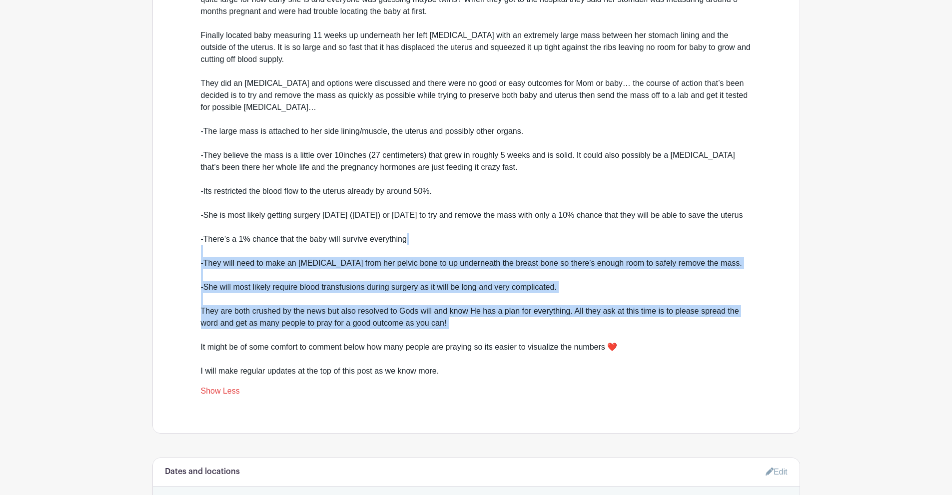
drag, startPoint x: 431, startPoint y: 253, endPoint x: 460, endPoint y: 335, distance: 87.4
click at [460, 335] on div "Below is written by [PERSON_NAME] (sister of [PERSON_NAME]) Hello Everyone, As …" at bounding box center [476, 138] width 551 height 480
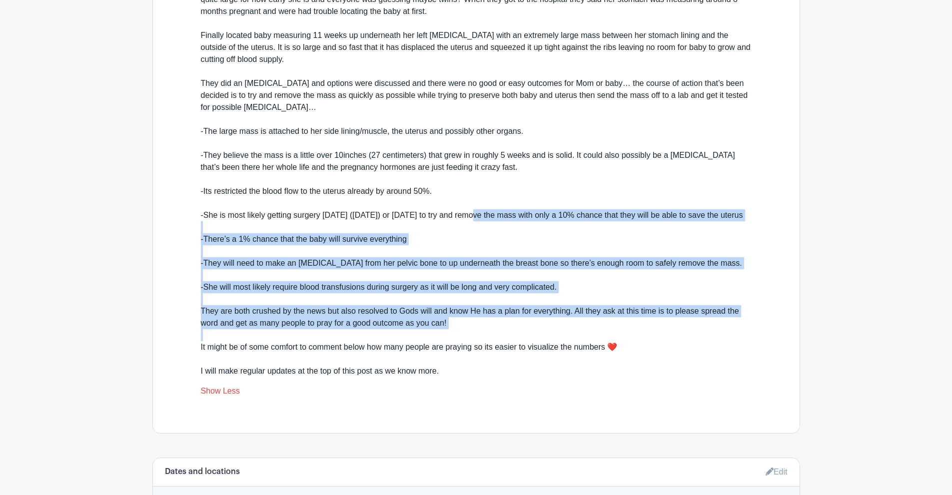
drag, startPoint x: 460, startPoint y: 335, endPoint x: 477, endPoint y: 201, distance: 135.1
click at [477, 201] on div "Below is written by [PERSON_NAME] (sister of [PERSON_NAME]) Hello Everyone, As …" at bounding box center [476, 138] width 551 height 480
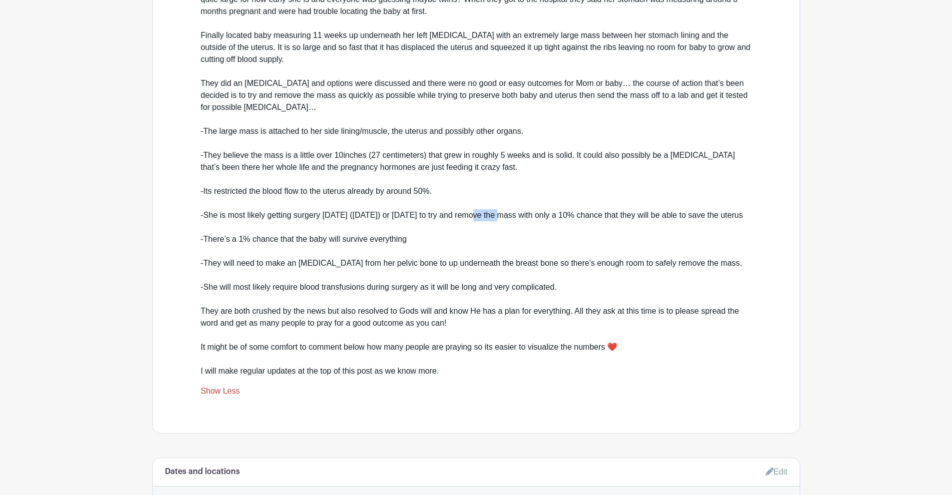
click at [477, 201] on div "Below is written by [PERSON_NAME] (sister of [PERSON_NAME]) Hello Everyone, As …" at bounding box center [476, 138] width 551 height 480
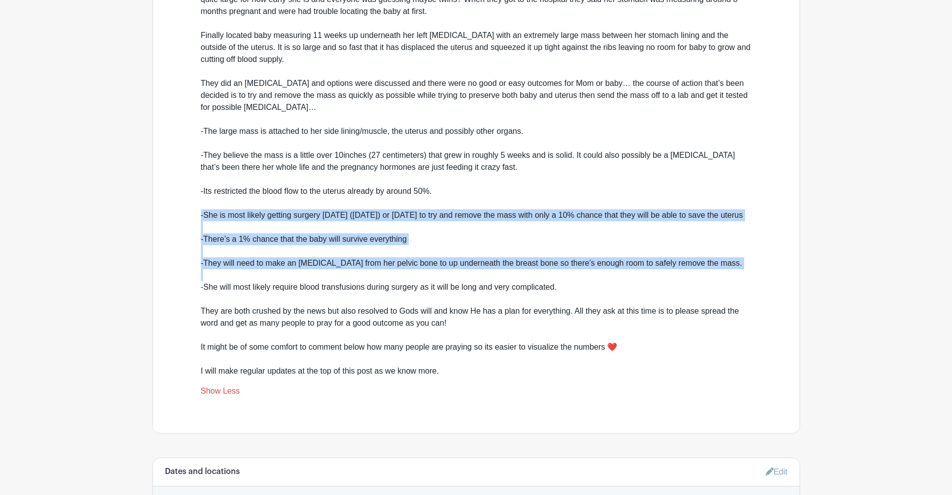
drag, startPoint x: 477, startPoint y: 201, endPoint x: 525, endPoint y: 274, distance: 87.1
click at [525, 274] on div "Below is written by [PERSON_NAME] (sister of [PERSON_NAME]) Hello Everyone, As …" at bounding box center [476, 138] width 551 height 480
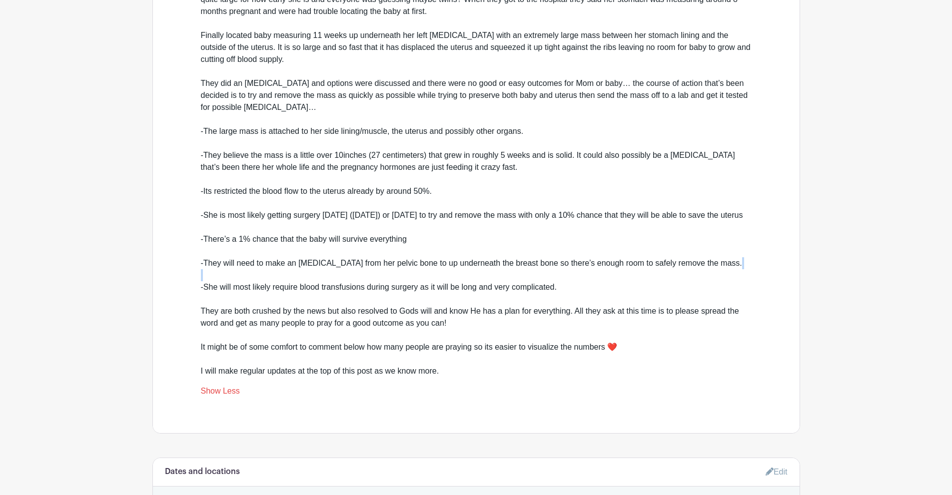
click at [525, 274] on div "Below is written by [PERSON_NAME] (sister of [PERSON_NAME]) Hello Everyone, As …" at bounding box center [476, 138] width 551 height 480
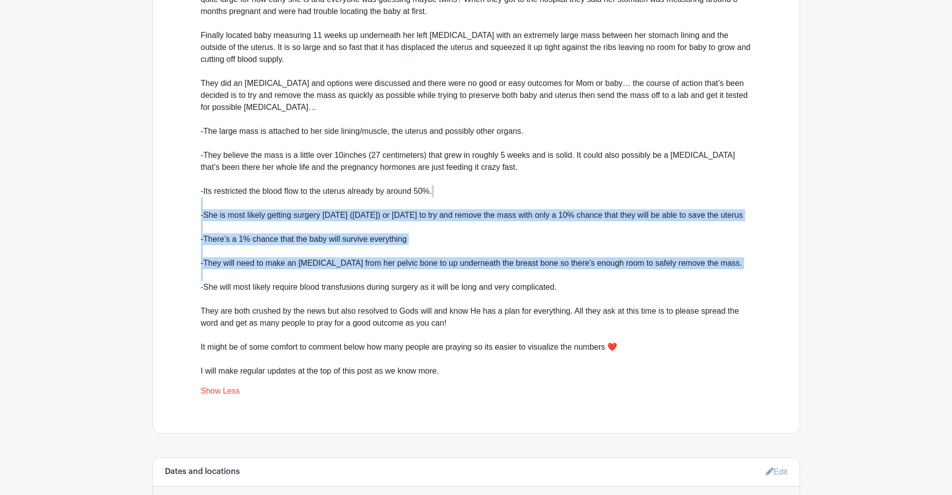
drag, startPoint x: 525, startPoint y: 274, endPoint x: 546, endPoint y: 190, distance: 86.5
click at [546, 190] on div "Below is written by [PERSON_NAME] (sister of [PERSON_NAME]) Hello Everyone, As …" at bounding box center [476, 138] width 551 height 480
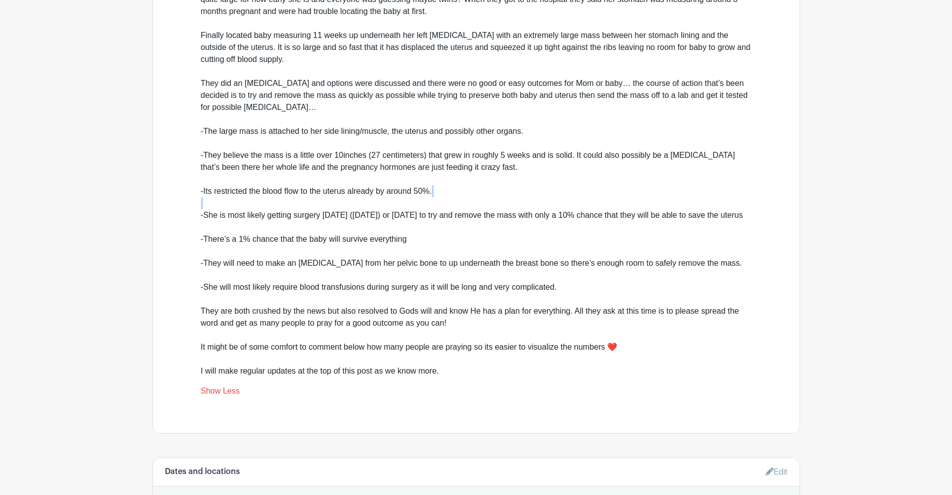
click at [546, 190] on div "Below is written by [PERSON_NAME] (sister of [PERSON_NAME]) Hello Everyone, As …" at bounding box center [476, 138] width 551 height 480
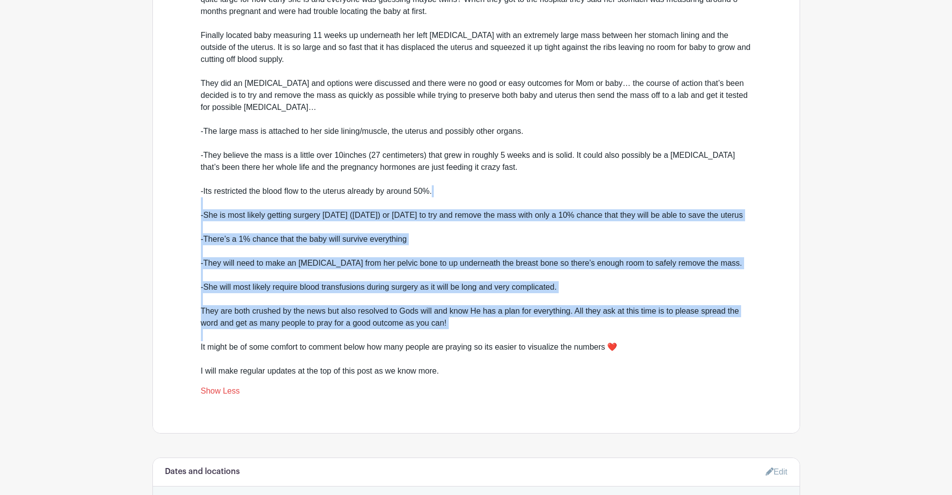
drag, startPoint x: 546, startPoint y: 190, endPoint x: 622, endPoint y: 339, distance: 167.4
click at [622, 339] on div "Below is written by [PERSON_NAME] (sister of [PERSON_NAME]) Hello Everyone, As …" at bounding box center [476, 138] width 551 height 480
click at [623, 339] on div "Below is written by [PERSON_NAME] (sister of [PERSON_NAME]) Hello Everyone, As …" at bounding box center [476, 138] width 551 height 480
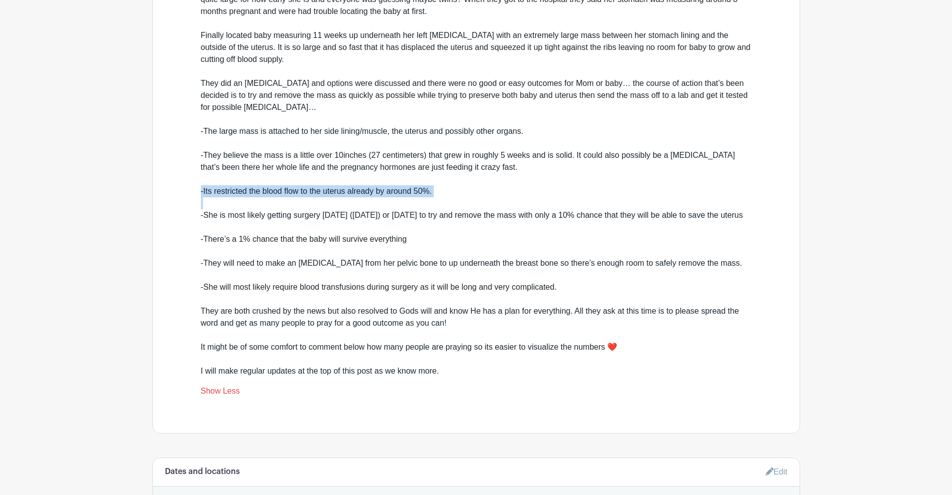
drag, startPoint x: 623, startPoint y: 339, endPoint x: 620, endPoint y: 145, distance: 194.4
click at [621, 152] on div "Below is written by [PERSON_NAME] (sister of [PERSON_NAME]) Hello Everyone, As …" at bounding box center [476, 138] width 551 height 480
click at [620, 144] on div "Below is written by [PERSON_NAME] (sister of [PERSON_NAME]) Hello Everyone, As …" at bounding box center [476, 138] width 551 height 480
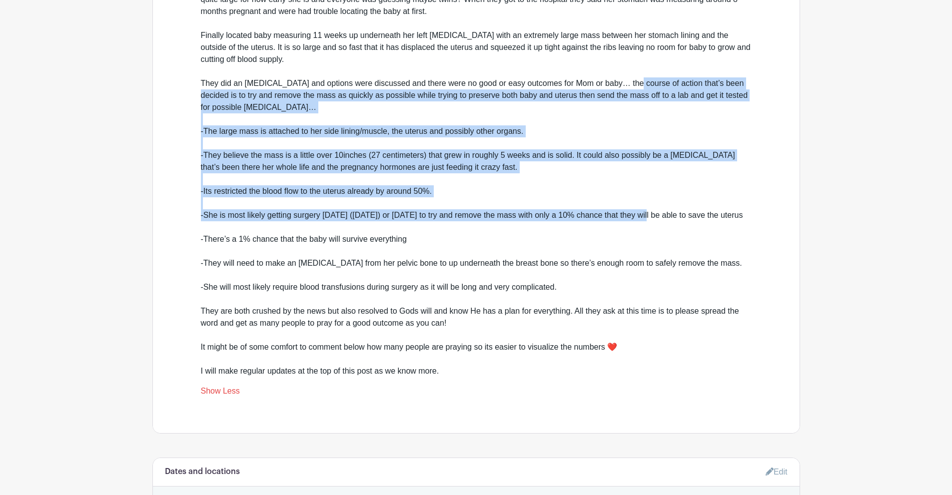
drag, startPoint x: 633, startPoint y: 81, endPoint x: 657, endPoint y: 211, distance: 132.1
click at [657, 209] on div "Below is written by [PERSON_NAME] (sister of [PERSON_NAME]) Hello Everyone, As …" at bounding box center [476, 138] width 551 height 480
click at [657, 211] on div "Below is written by [PERSON_NAME] (sister of [PERSON_NAME]) Hello Everyone, As …" at bounding box center [476, 138] width 551 height 480
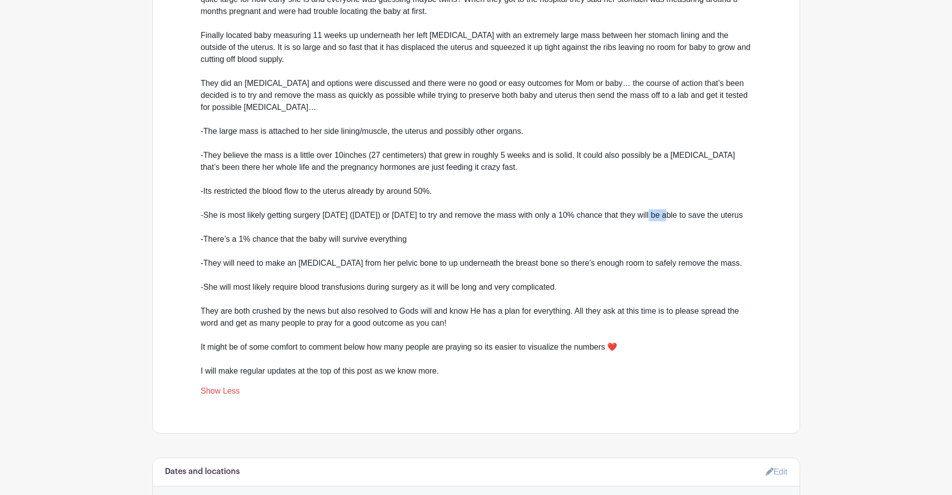
click at [657, 211] on div "Below is written by [PERSON_NAME] (sister of [PERSON_NAME]) Hello Everyone, As …" at bounding box center [476, 138] width 551 height 480
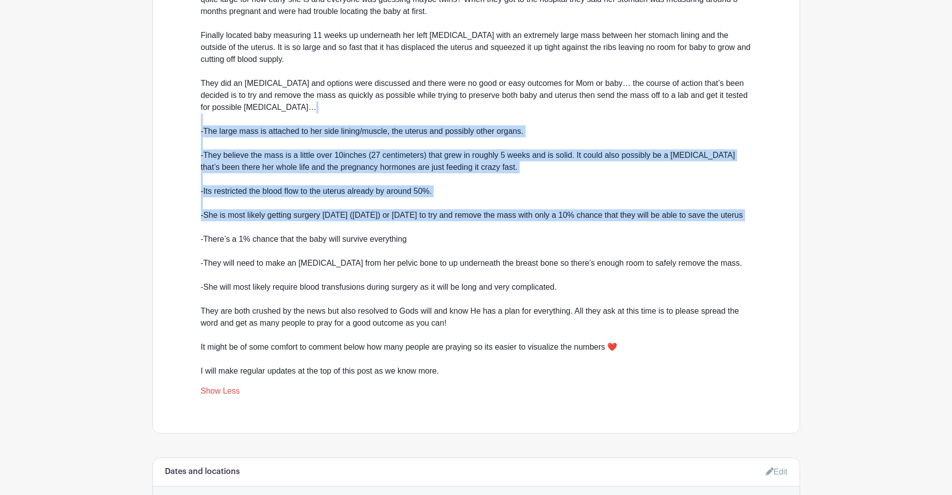
drag, startPoint x: 657, startPoint y: 211, endPoint x: 707, endPoint y: 104, distance: 117.6
click at [707, 105] on div "Below is written by [PERSON_NAME] (sister of [PERSON_NAME]) Hello Everyone, As …" at bounding box center [476, 138] width 551 height 480
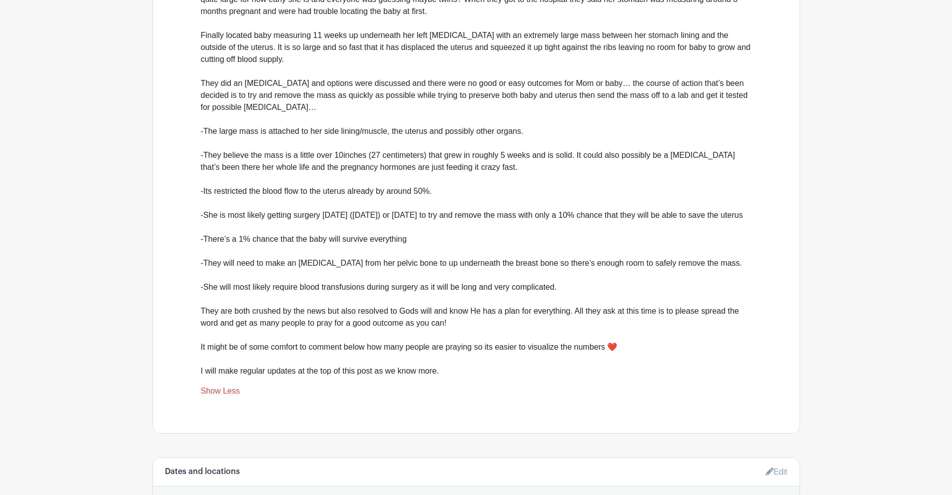
click at [707, 104] on div "Below is written by [PERSON_NAME] (sister of [PERSON_NAME]) Hello Everyone, As …" at bounding box center [476, 138] width 551 height 480
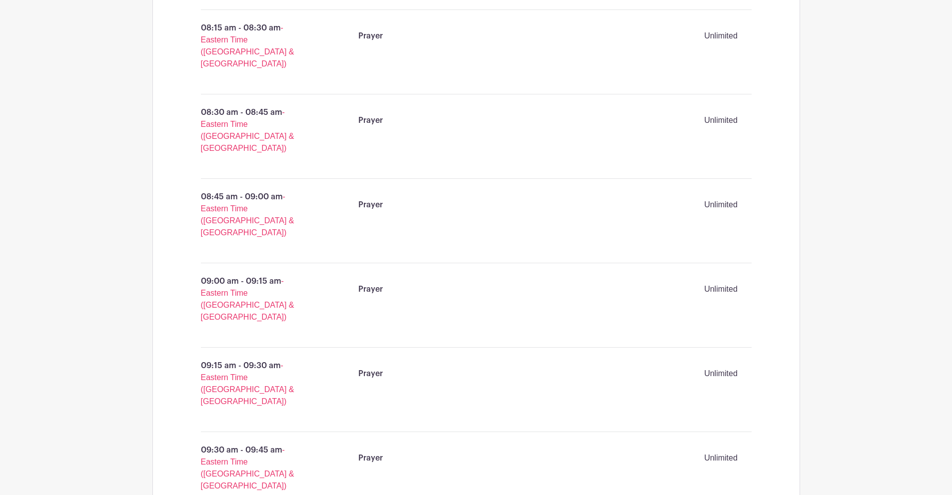
scroll to position [0, 0]
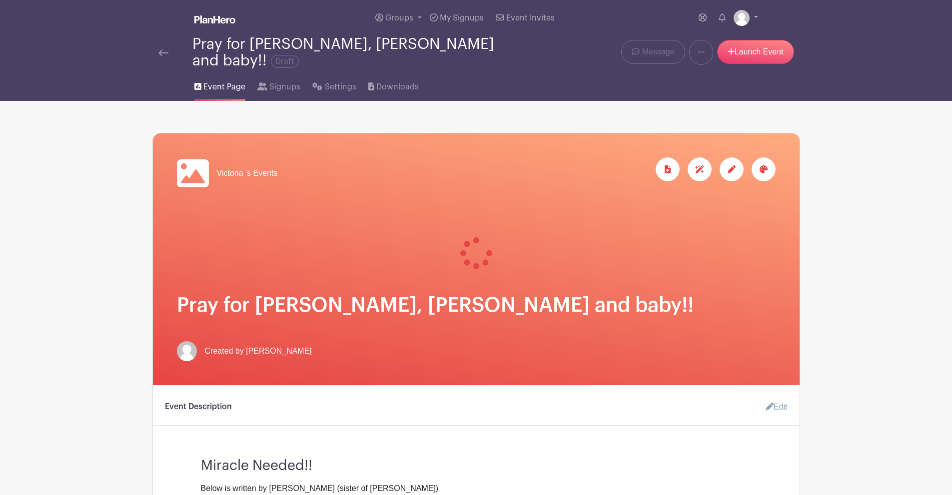
drag, startPoint x: 894, startPoint y: 122, endPoint x: 896, endPoint y: 110, distance: 12.1
click at [205, 163] on icon at bounding box center [192, 173] width 32 height 28
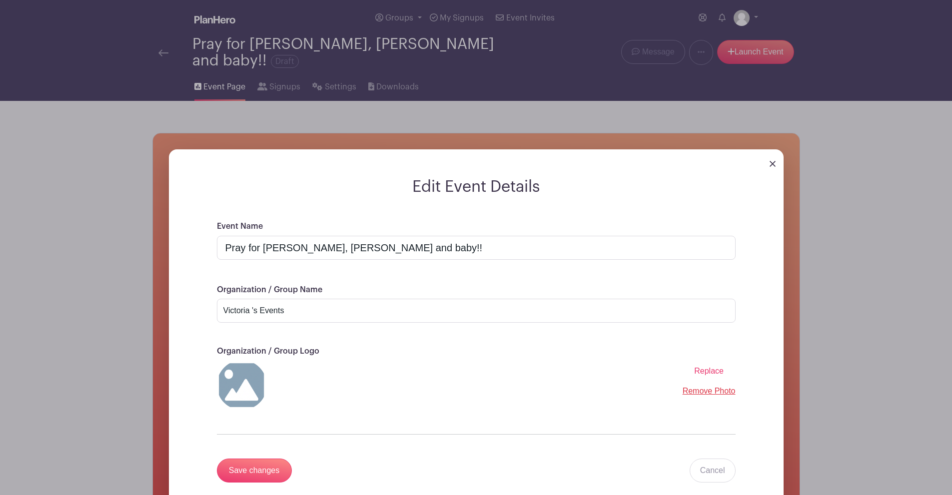
click at [719, 367] on span "Replace" at bounding box center [708, 371] width 29 height 8
click at [0, 0] on input "Replace" at bounding box center [0, 0] width 0 height 0
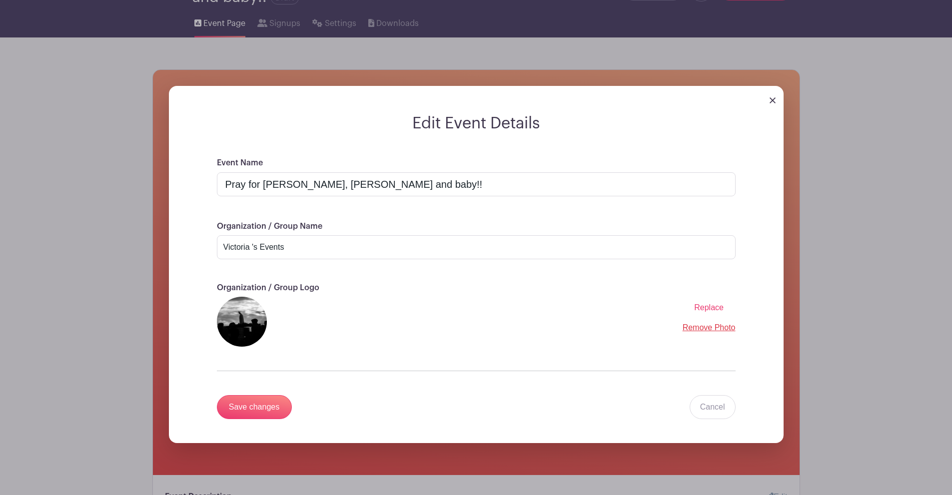
scroll to position [150, 0]
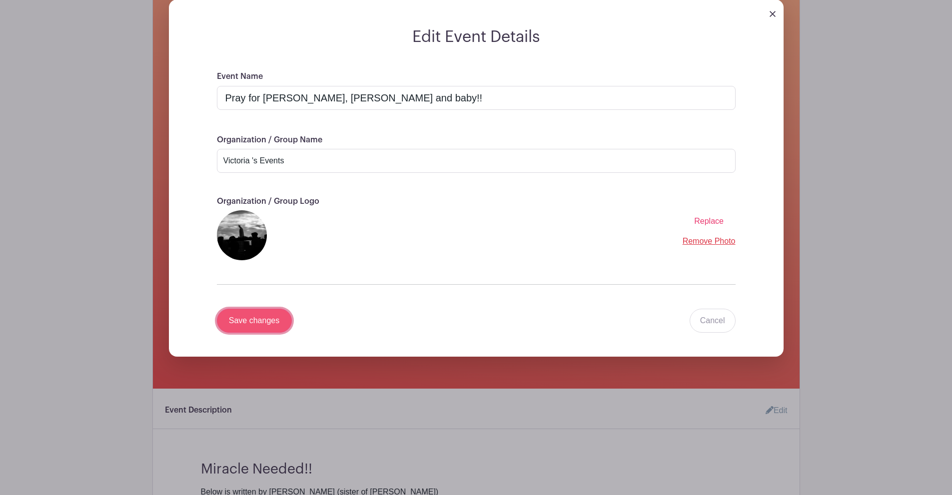
click at [267, 309] on input "Save changes" at bounding box center [254, 321] width 75 height 24
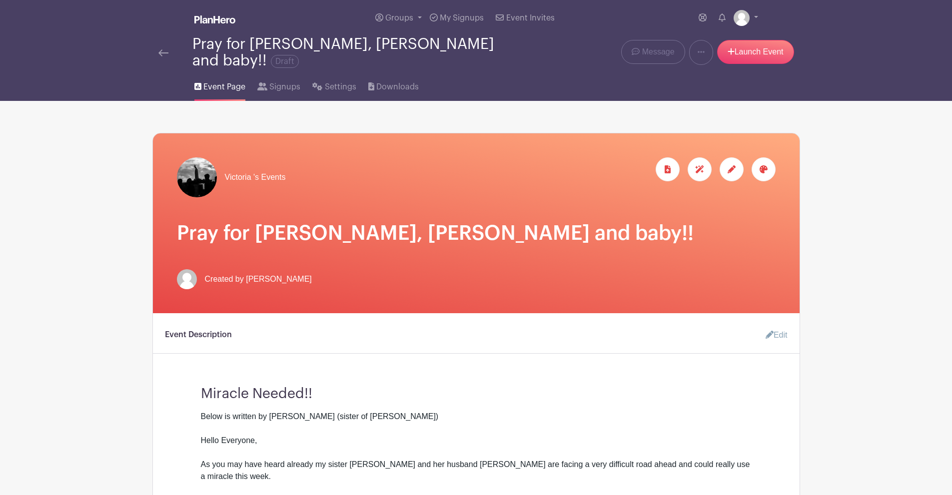
drag, startPoint x: 780, startPoint y: 90, endPoint x: 788, endPoint y: 76, distance: 15.4
click at [788, 76] on div "Event Page Signups Settings Downloads" at bounding box center [476, 85] width 660 height 32
drag, startPoint x: 898, startPoint y: 137, endPoint x: 896, endPoint y: 123, distance: 14.6
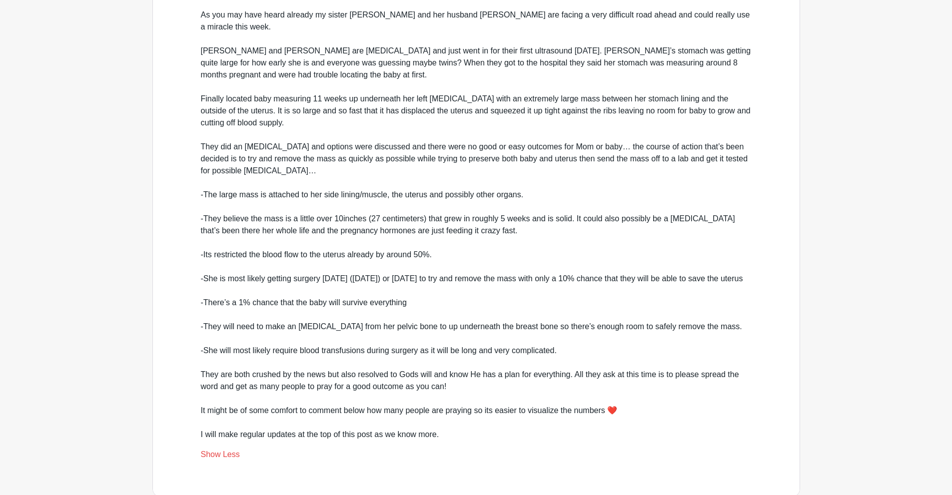
scroll to position [500, 0]
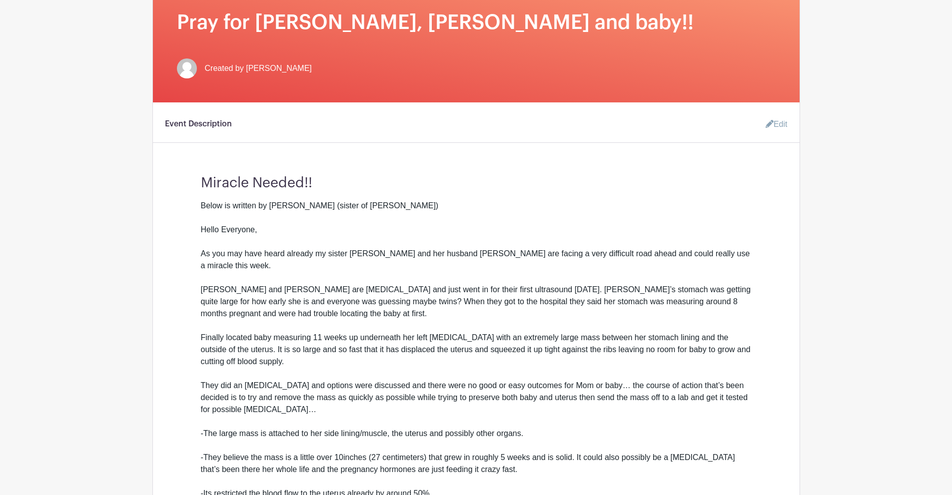
scroll to position [200, 0]
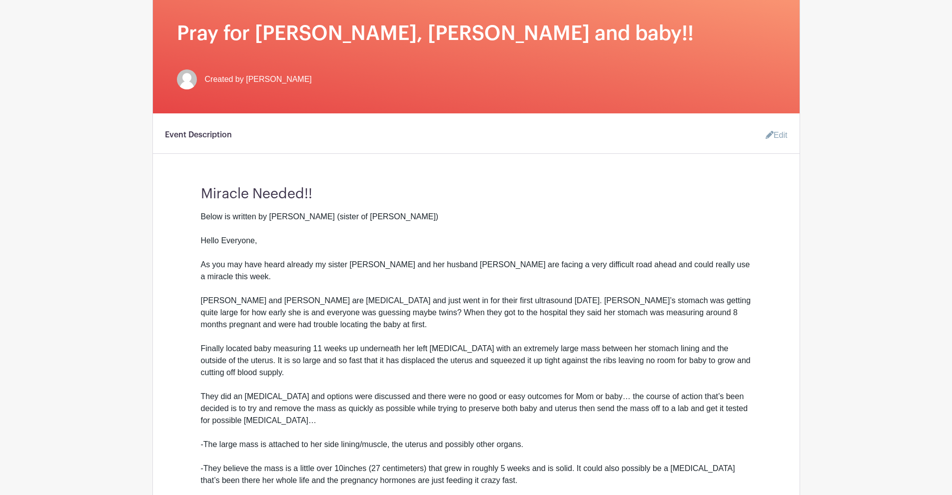
click at [775, 125] on link "Edit" at bounding box center [773, 135] width 30 height 20
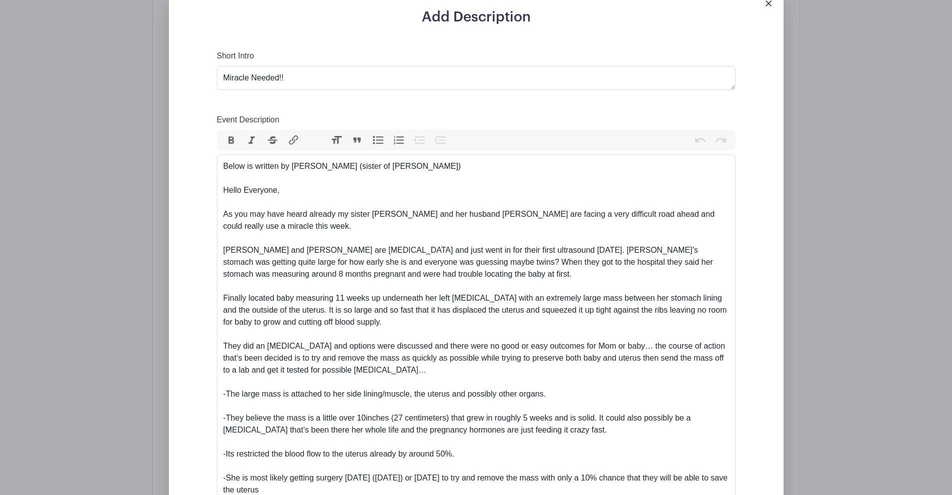
scroll to position [550, 0]
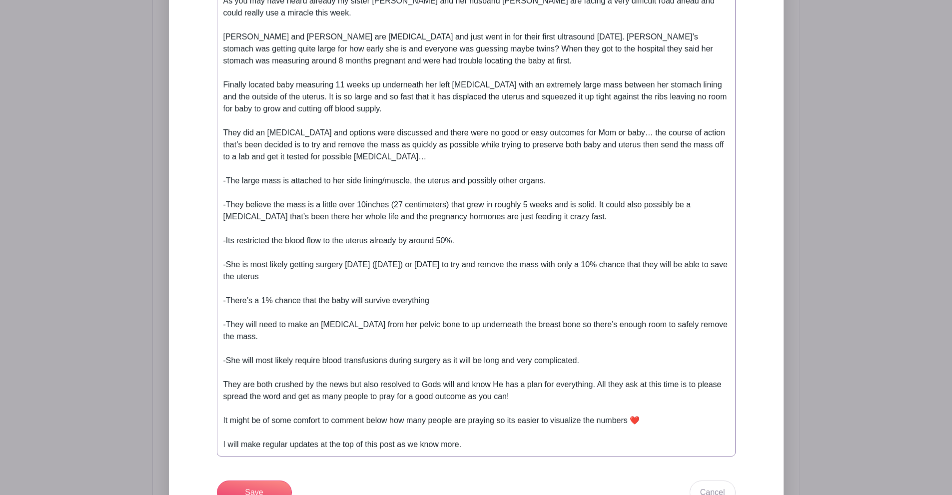
click at [512, 427] on div "Below is written by [PERSON_NAME] (sister of [PERSON_NAME]) Hello Everyone, As …" at bounding box center [476, 199] width 506 height 504
click at [515, 401] on div "Below is written by [PERSON_NAME] (sister of [PERSON_NAME]) Hello Everyone, As …" at bounding box center [476, 199] width 506 height 504
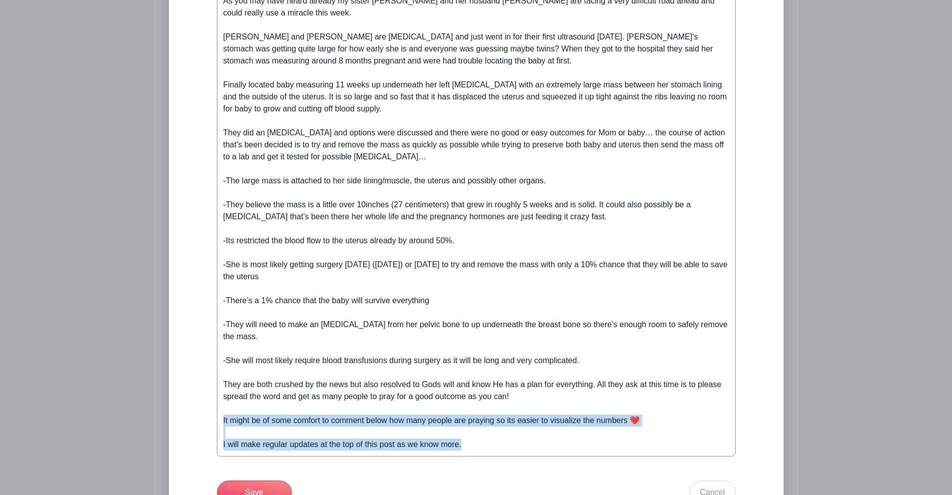
drag, startPoint x: 515, startPoint y: 401, endPoint x: 528, endPoint y: 421, distance: 23.8
click at [528, 421] on div "Below is written by [PERSON_NAME] (sister of [PERSON_NAME]) Hello Everyone, As …" at bounding box center [476, 199] width 506 height 504
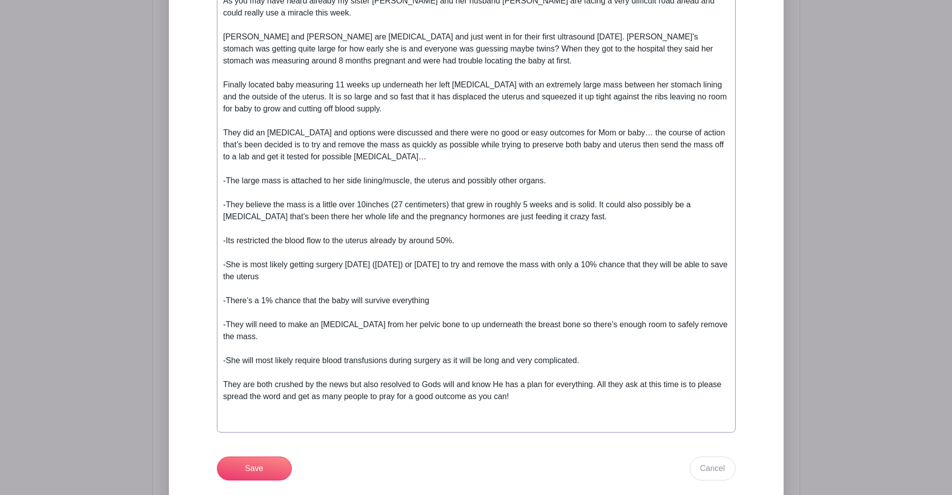
type trix-editor "<lor>Ipsum do sitamet co Adipis Elits (doeius te Incid)<ut><la>Etdol Magnaali,<…"
click at [258, 445] on input "Save" at bounding box center [254, 457] width 75 height 24
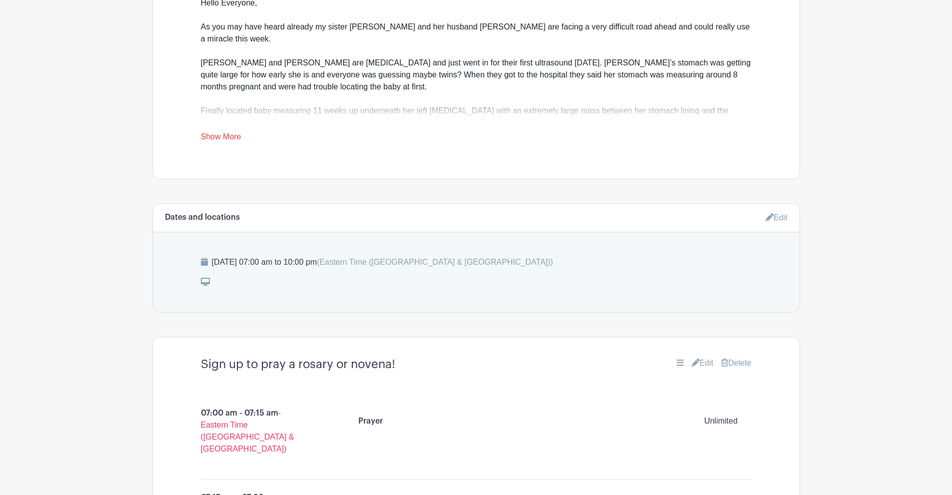
scroll to position [280, 0]
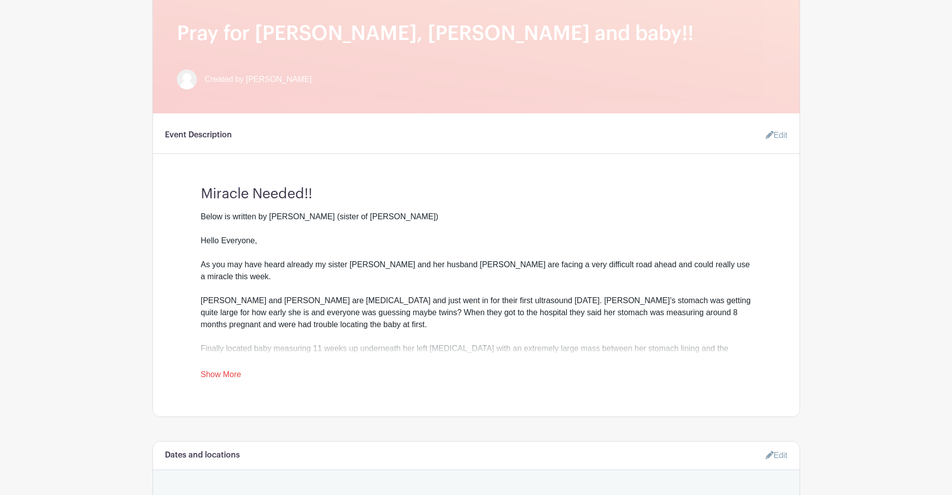
drag, startPoint x: 884, startPoint y: 166, endPoint x: 883, endPoint y: 135, distance: 30.5
click at [775, 125] on link "Edit" at bounding box center [773, 135] width 30 height 20
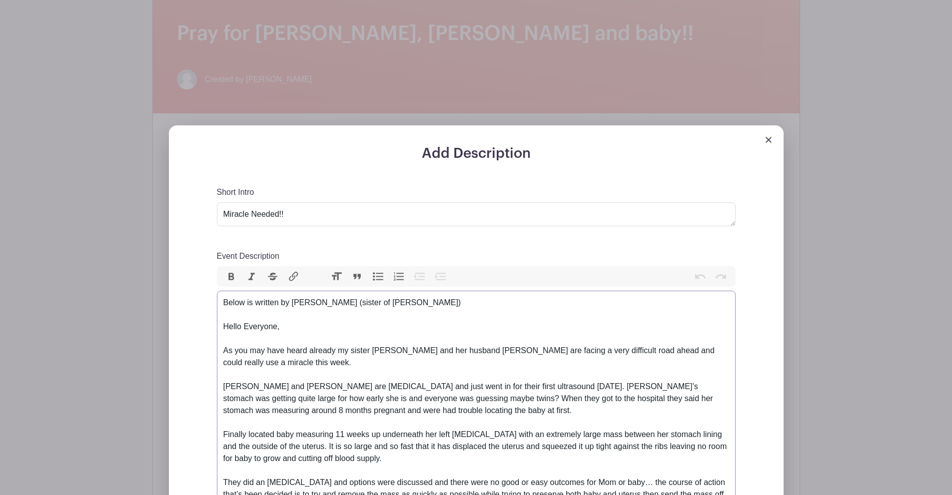
click at [767, 137] on img at bounding box center [769, 140] width 6 height 6
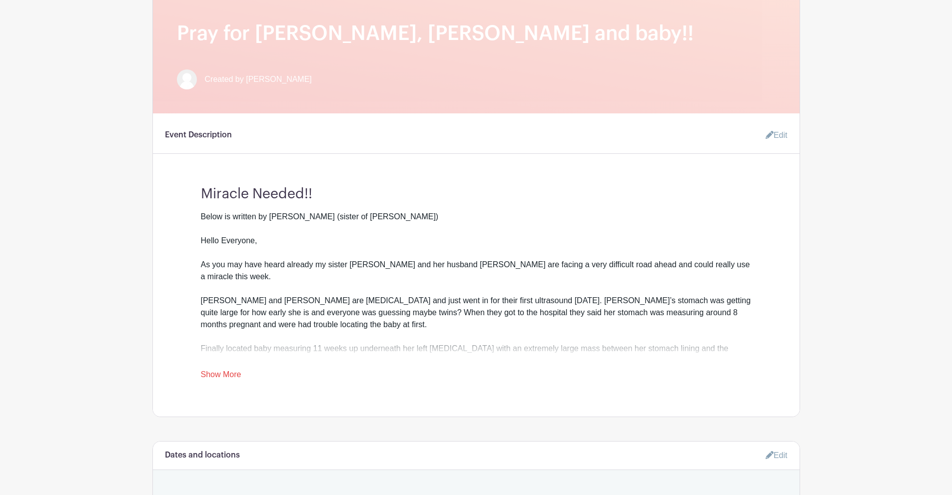
drag, startPoint x: 860, startPoint y: 79, endPoint x: 853, endPoint y: 64, distance: 16.8
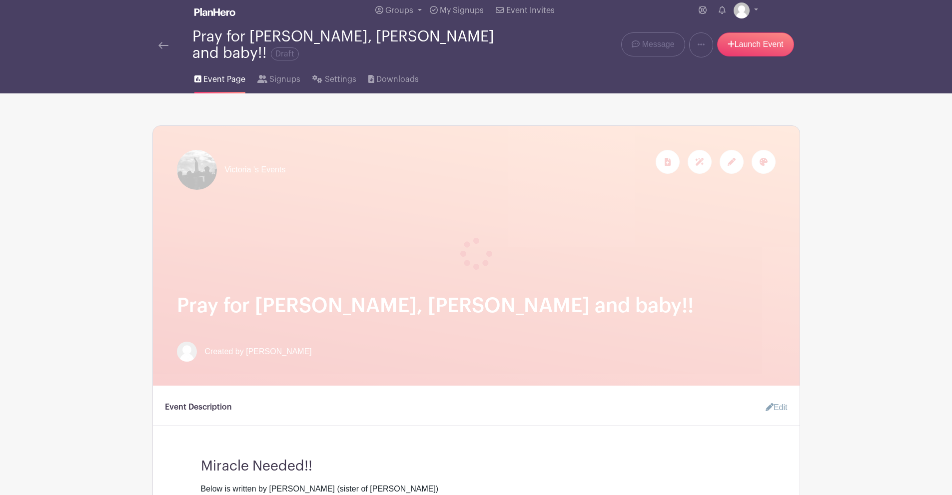
scroll to position [0, 0]
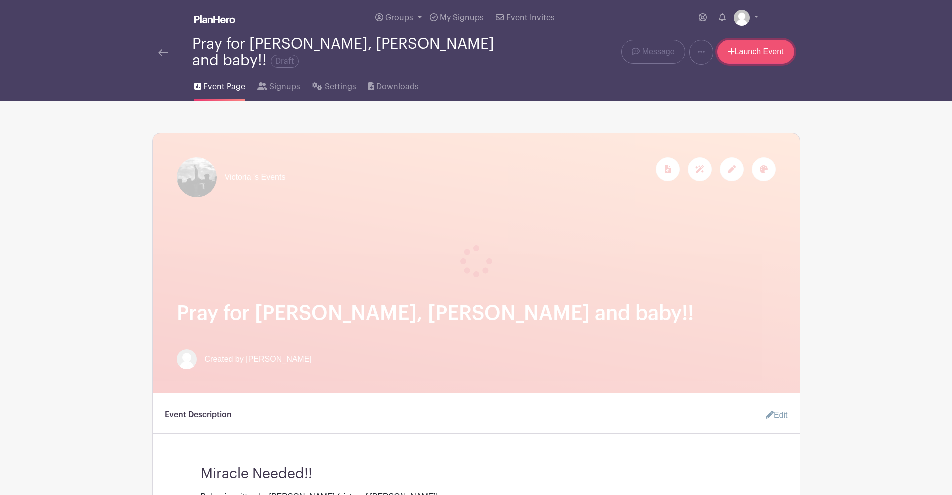
click at [769, 54] on link "Launch Event" at bounding box center [755, 52] width 77 height 24
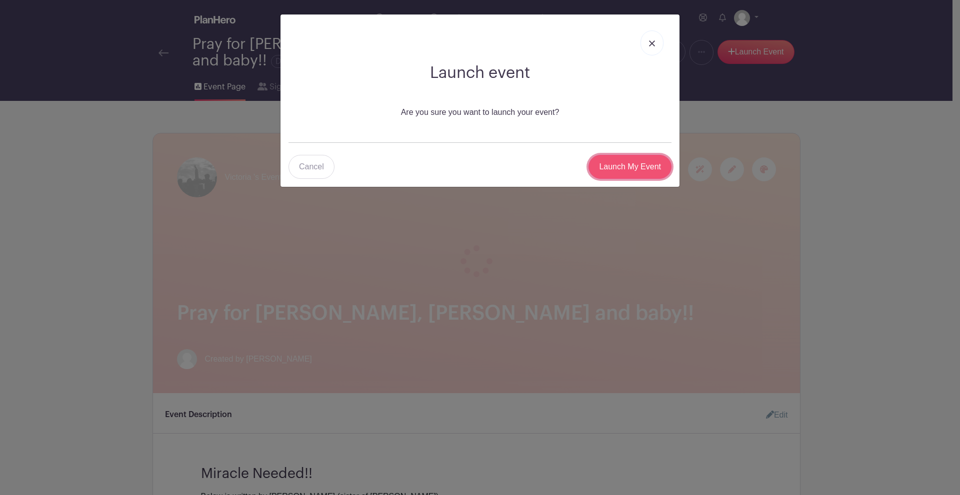
click at [628, 173] on input "Launch My Event" at bounding box center [629, 167] width 83 height 24
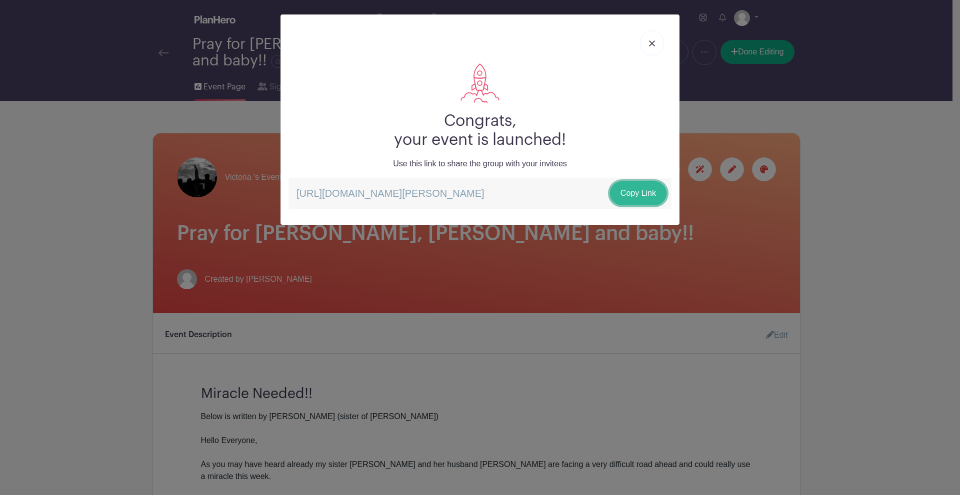
click at [643, 198] on link "Copy Link" at bounding box center [638, 193] width 56 height 24
click at [647, 48] on link at bounding box center [651, 42] width 23 height 25
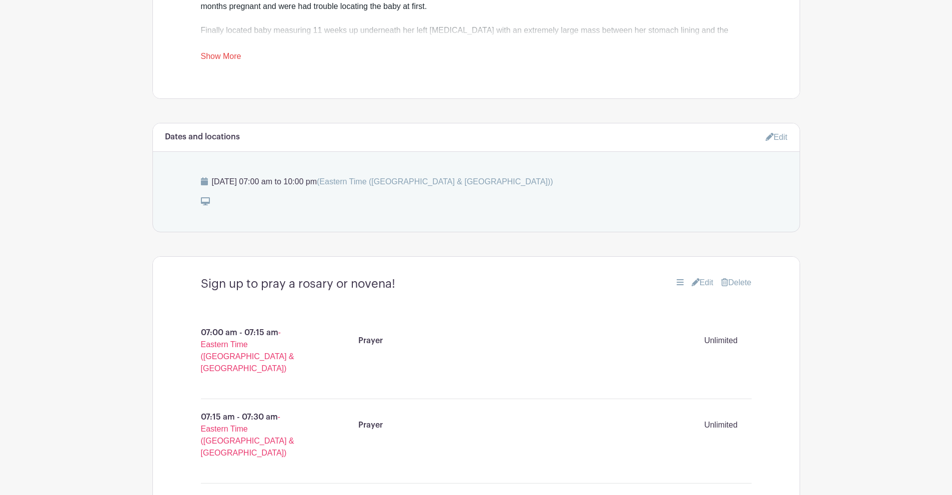
scroll to position [550, 0]
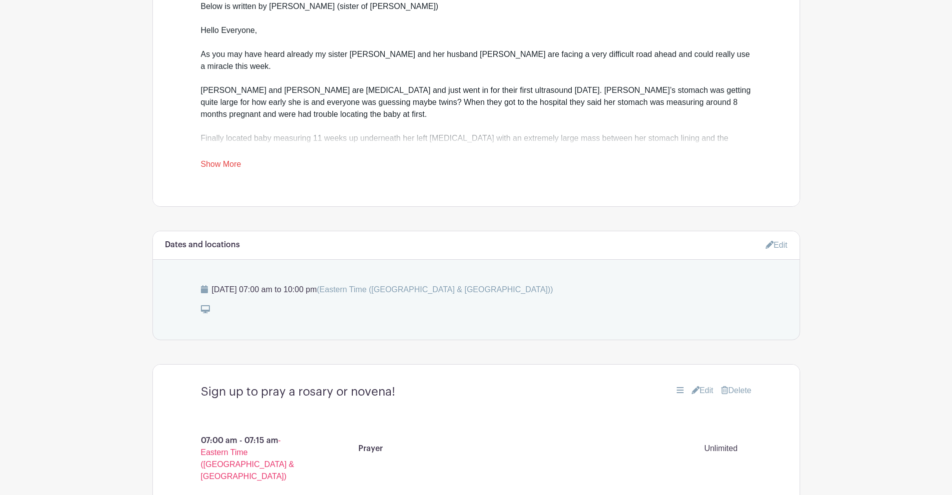
scroll to position [400, 0]
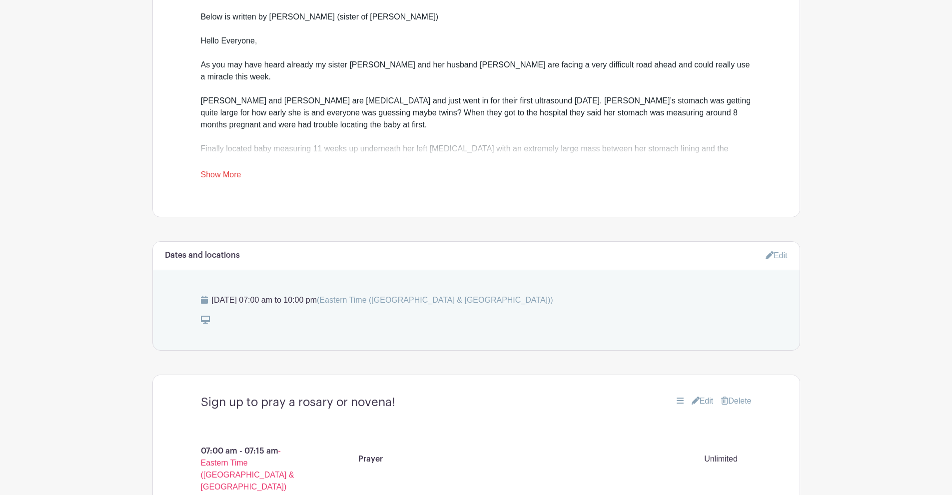
click at [767, 251] on icon at bounding box center [770, 255] width 8 height 8
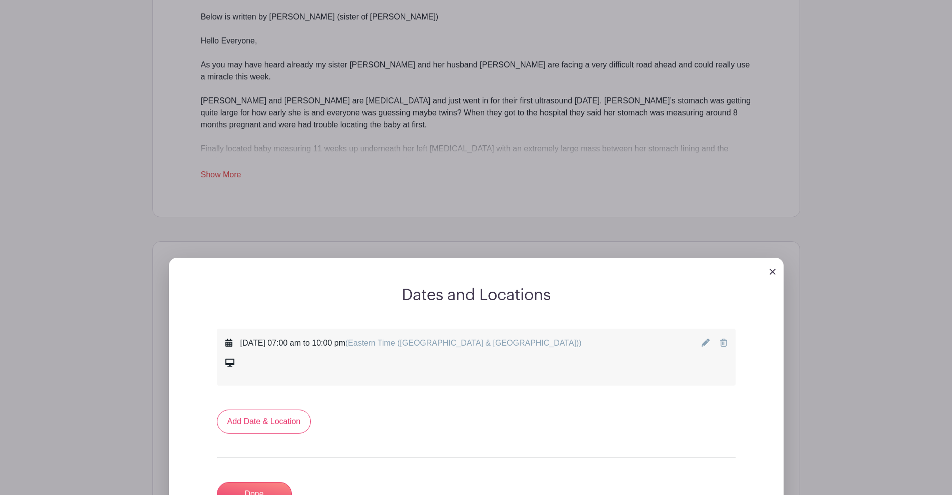
click at [705, 339] on icon at bounding box center [706, 343] width 8 height 8
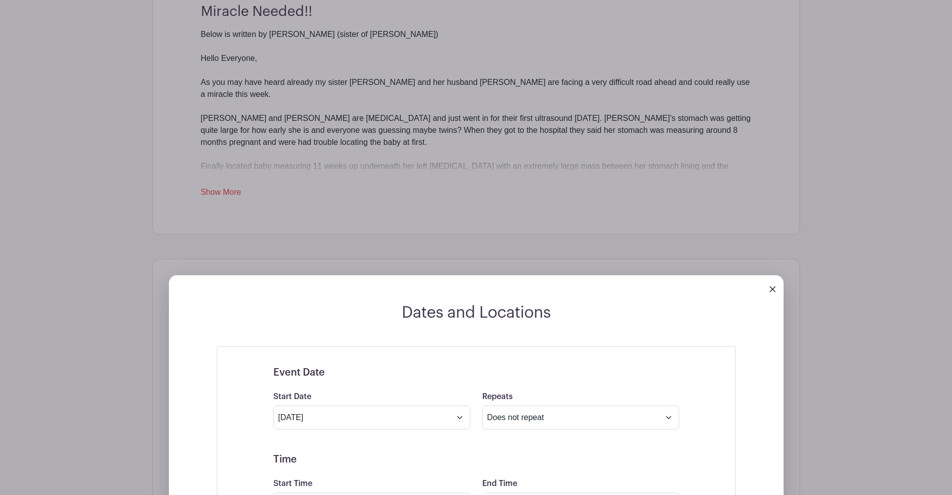
scroll to position [350, 0]
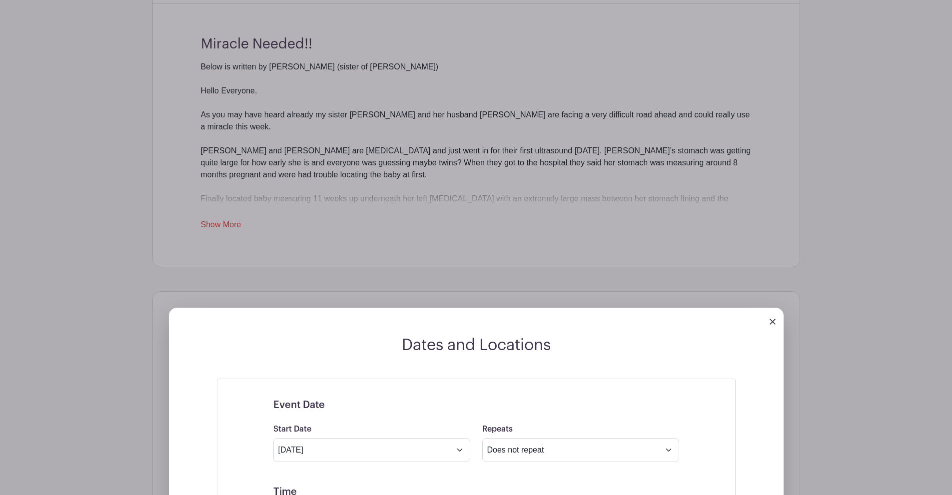
click at [769, 309] on div at bounding box center [476, 322] width 615 height 28
click at [771, 319] on img at bounding box center [773, 322] width 6 height 6
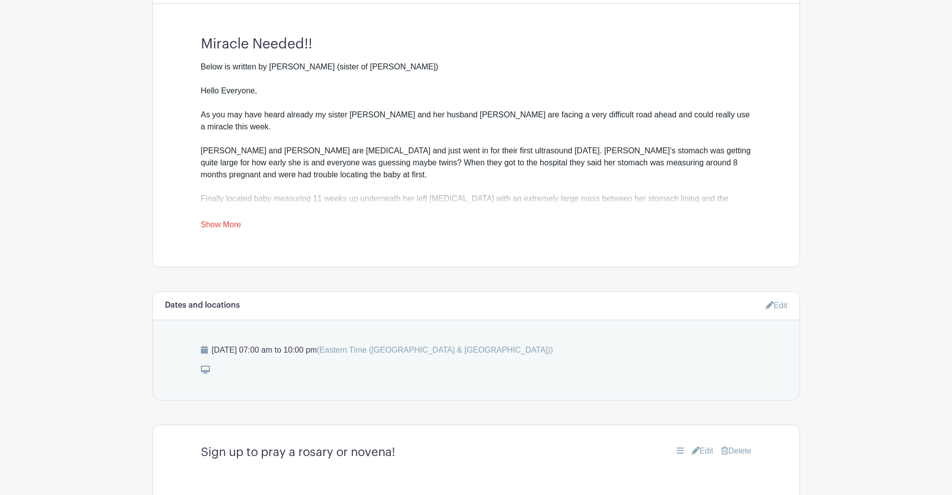
drag, startPoint x: 819, startPoint y: 273, endPoint x: 828, endPoint y: 247, distance: 27.3
drag, startPoint x: 828, startPoint y: 247, endPoint x: 839, endPoint y: 209, distance: 39.7
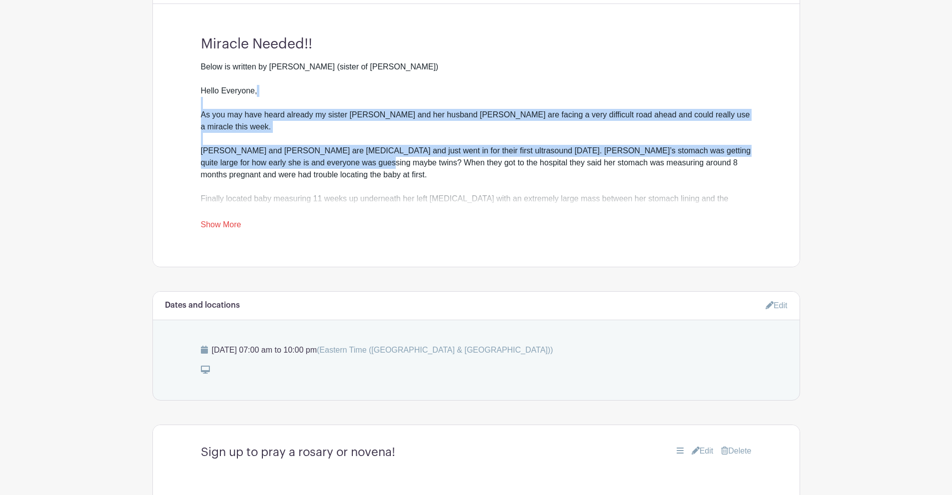
drag, startPoint x: 344, startPoint y: 106, endPoint x: 366, endPoint y: 155, distance: 53.5
click at [366, 155] on div "Below is written by [PERSON_NAME] (sister of [PERSON_NAME]) Hello Everyone, As …" at bounding box center [476, 283] width 551 height 444
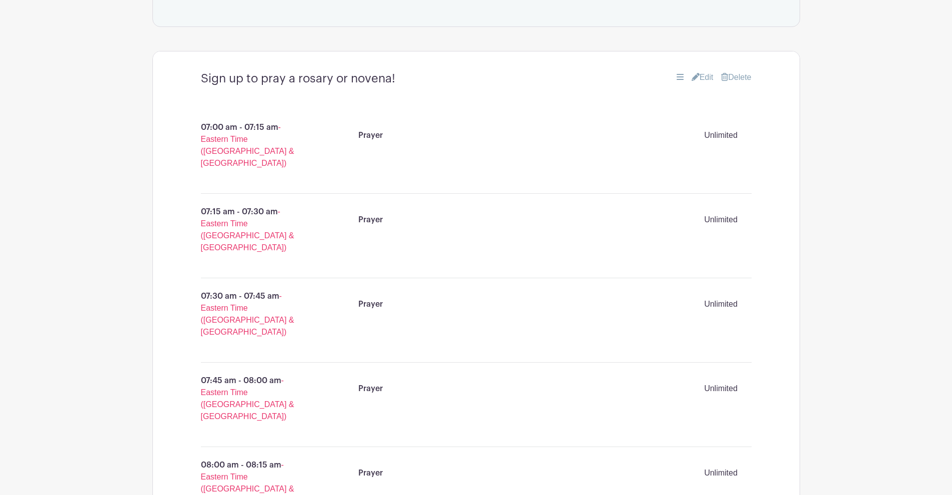
scroll to position [750, 0]
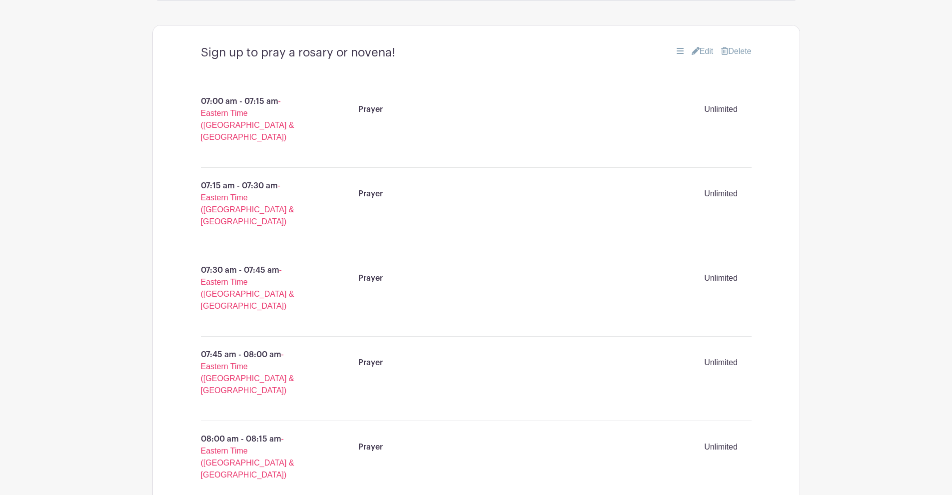
drag, startPoint x: 854, startPoint y: 98, endPoint x: 855, endPoint y: 86, distance: 12.0
click at [692, 47] on icon at bounding box center [696, 51] width 8 height 8
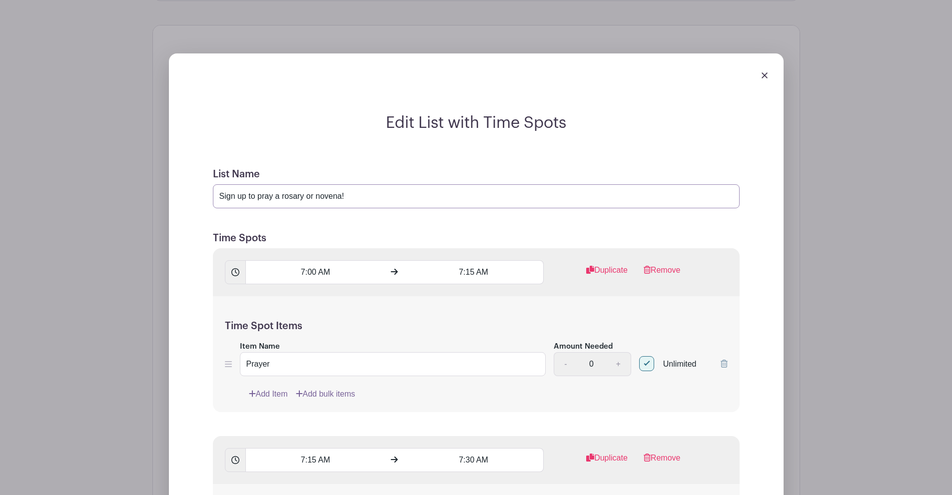
click at [421, 184] on input "Sign up to pray a rosary or novena!" at bounding box center [476, 196] width 527 height 24
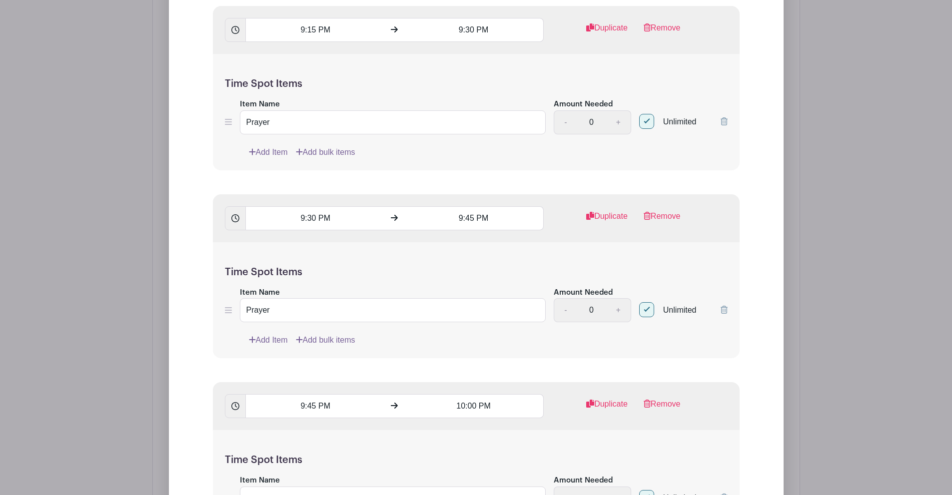
scroll to position [12233, 0]
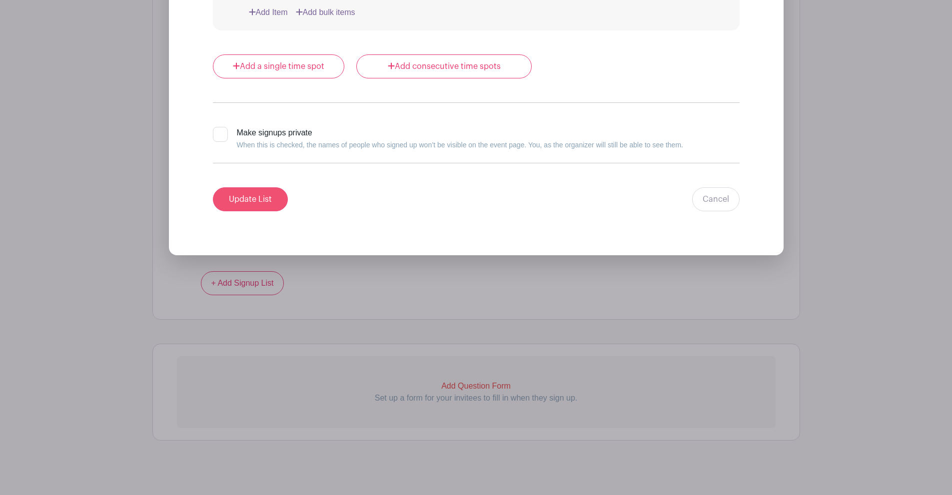
type input "Sign up to pray a rosary or novena! The goal is to have each time slot filled s…"
click at [248, 198] on input "Update List" at bounding box center [250, 199] width 75 height 24
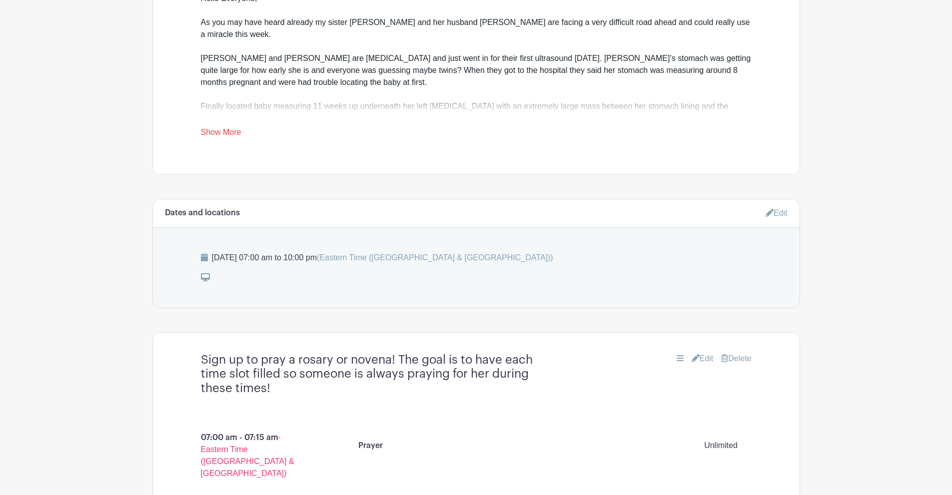
scroll to position [494, 0]
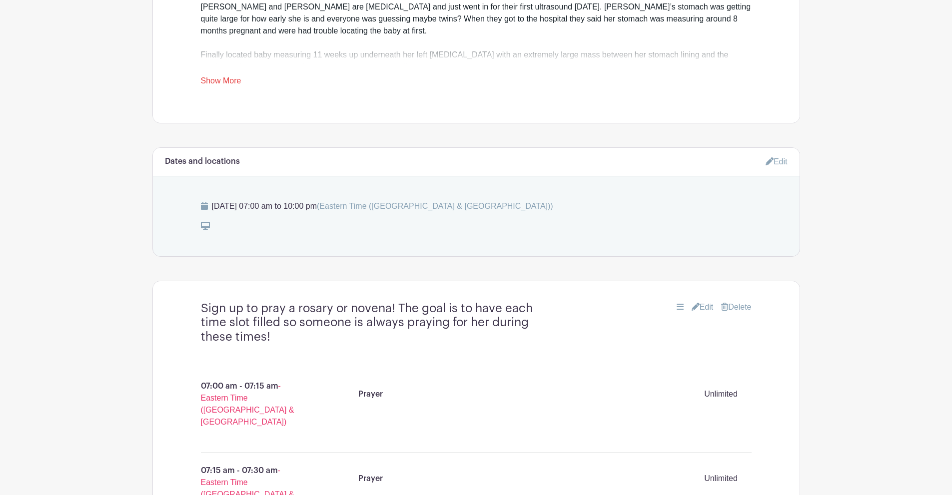
drag, startPoint x: 879, startPoint y: 129, endPoint x: 881, endPoint y: 105, distance: 24.1
drag, startPoint x: 881, startPoint y: 105, endPoint x: 881, endPoint y: 75, distance: 30.0
drag, startPoint x: 869, startPoint y: 155, endPoint x: 872, endPoint y: 127, distance: 27.7
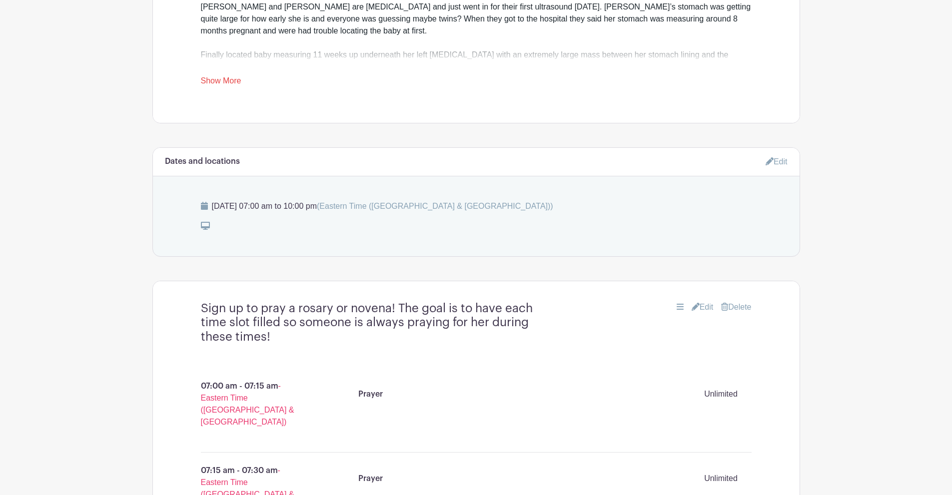
click at [699, 301] on link "Edit" at bounding box center [703, 307] width 22 height 12
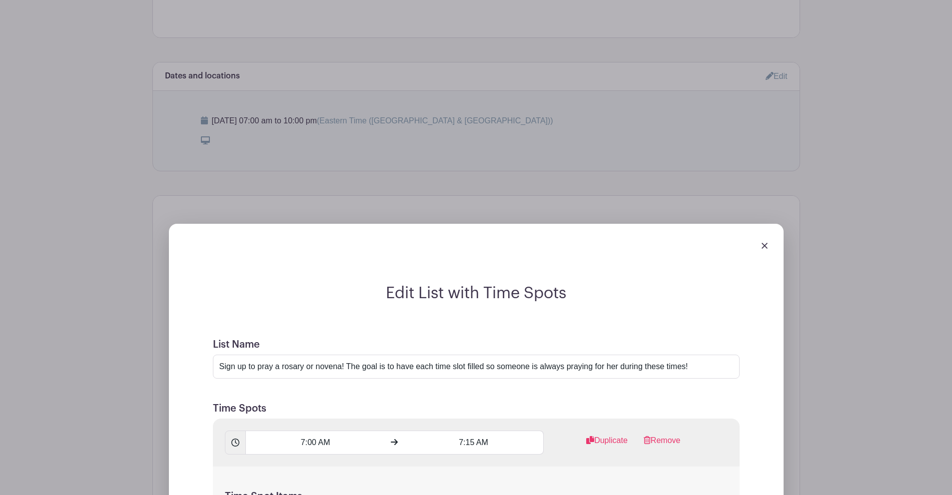
scroll to position [594, 0]
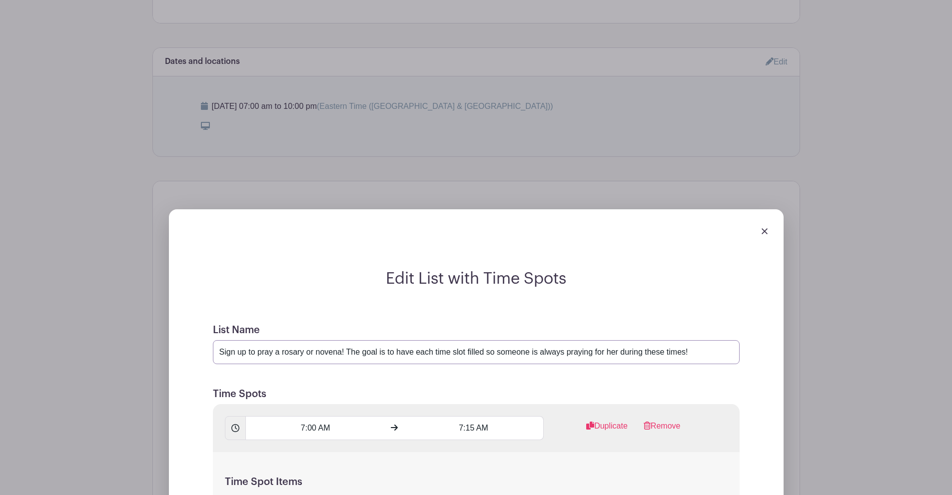
click at [332, 340] on input "Sign up to pray a rosary or novena! The goal is to have each time slot filled s…" at bounding box center [476, 352] width 527 height 24
click at [335, 340] on input "Sign up to pray a rosary or novena! The goal is to have each time slot filled s…" at bounding box center [476, 352] width 527 height 24
click at [341, 340] on input "Sign up to pray a rosary or novena! The goal is to have each time slot filled s…" at bounding box center [476, 352] width 527 height 24
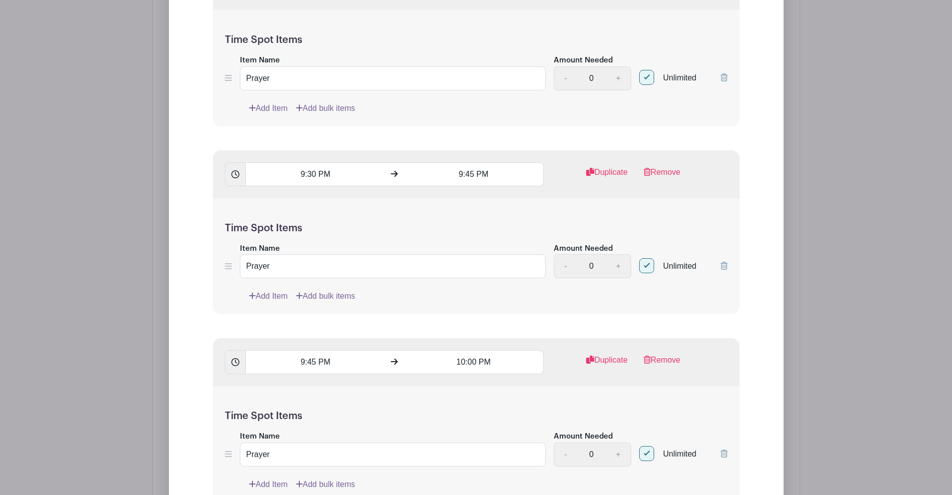
scroll to position [12233, 0]
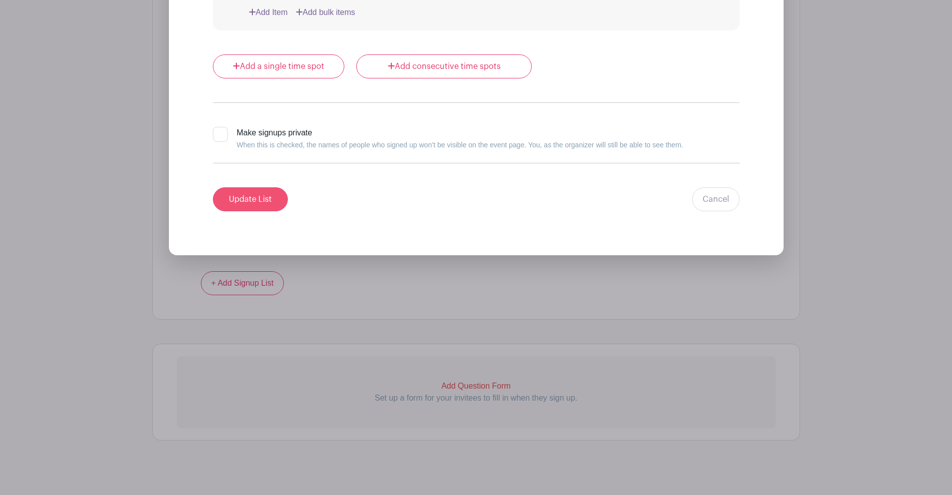
type input "Sign up to pray a rosary or novena on 9/13! The goal is to have each time slot …"
click at [275, 201] on input "Update List" at bounding box center [250, 199] width 75 height 24
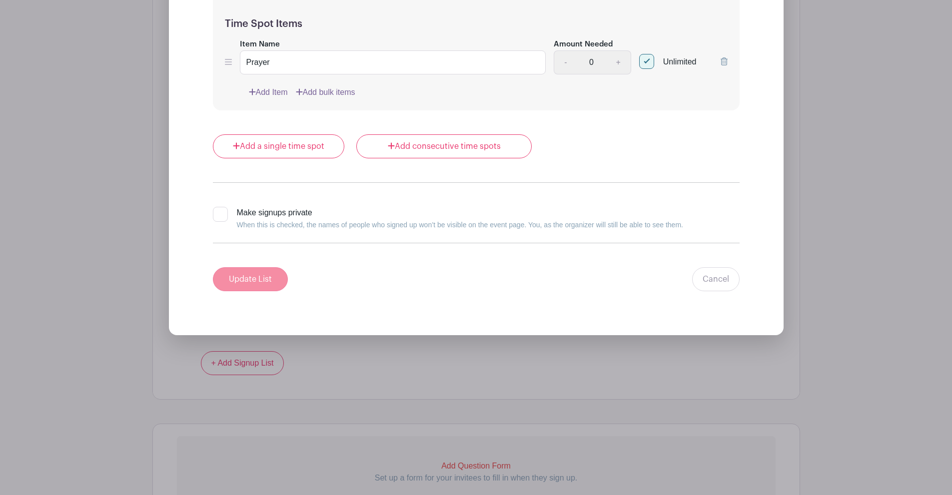
scroll to position [12313, 0]
